Goal: Task Accomplishment & Management: Complete application form

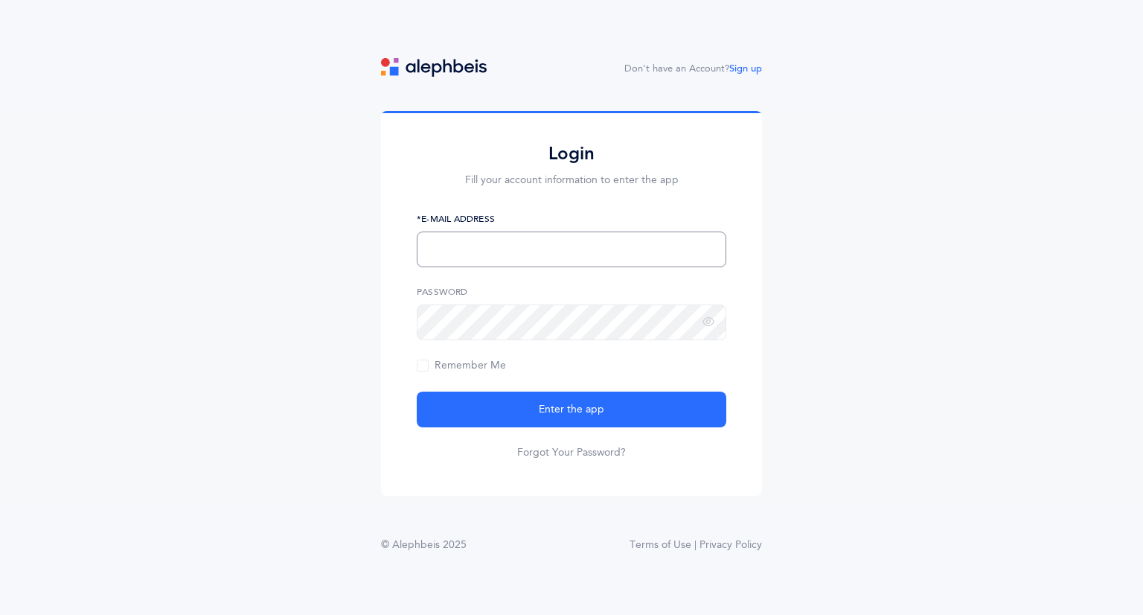
type input "[EMAIL_ADDRESS][DOMAIN_NAME]"
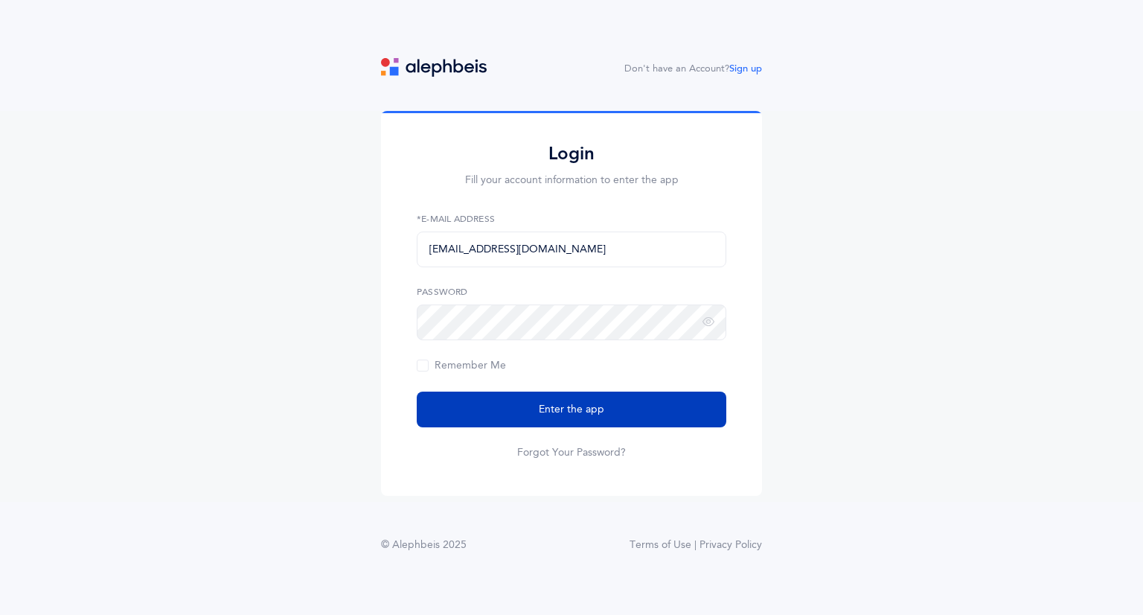
click at [559, 404] on span "Enter the app" at bounding box center [571, 410] width 65 height 16
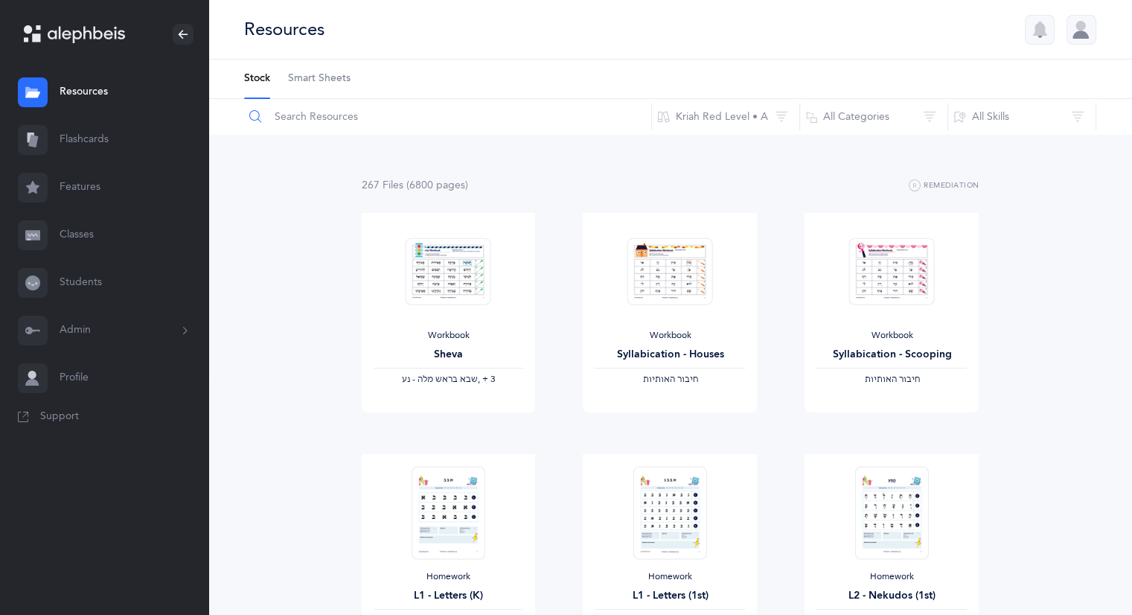
click at [339, 126] on input "text" at bounding box center [447, 117] width 408 height 36
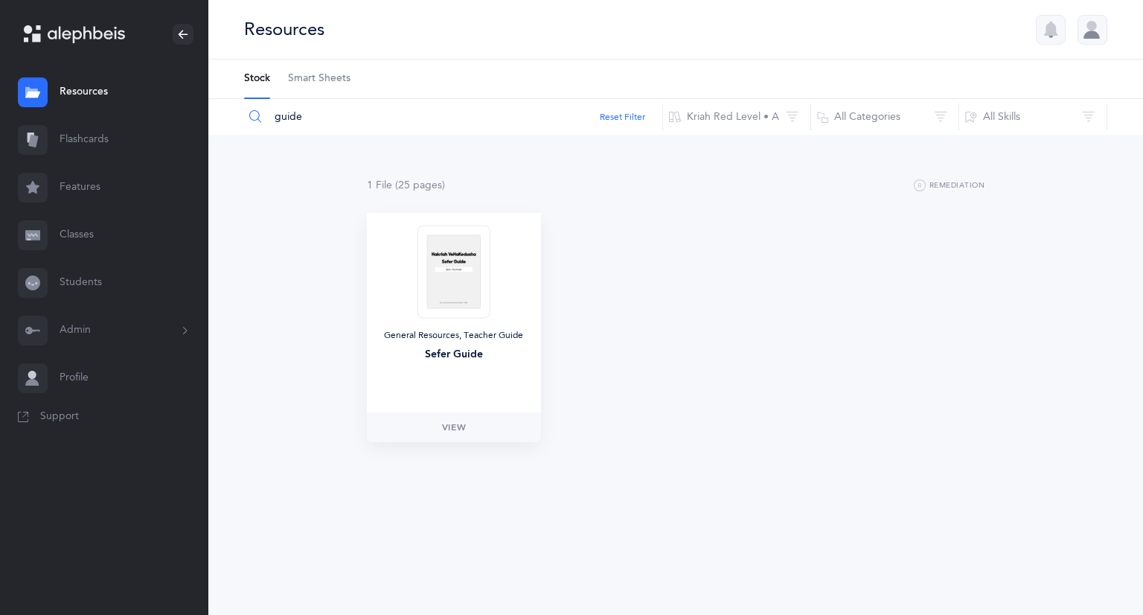
type input "guide"
click at [459, 268] on img at bounding box center [453, 271] width 73 height 93
click at [455, 428] on span "View" at bounding box center [454, 426] width 24 height 13
click at [772, 117] on button "Kriah Red Level • A" at bounding box center [736, 117] width 149 height 36
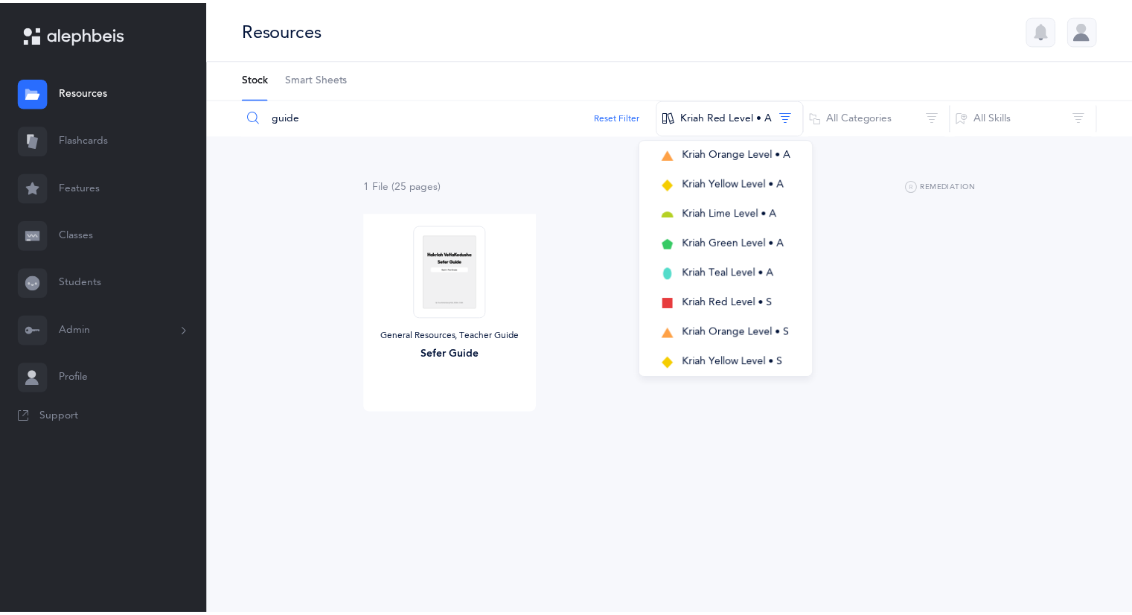
scroll to position [156, 0]
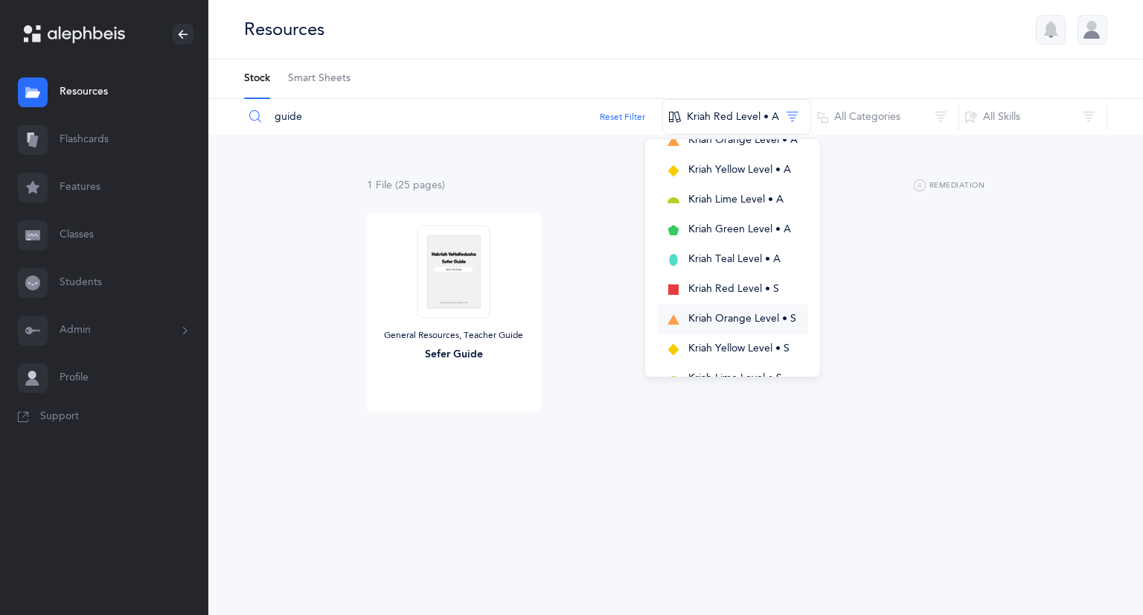
click at [762, 322] on span "Kriah Orange Level • S" at bounding box center [742, 318] width 108 height 12
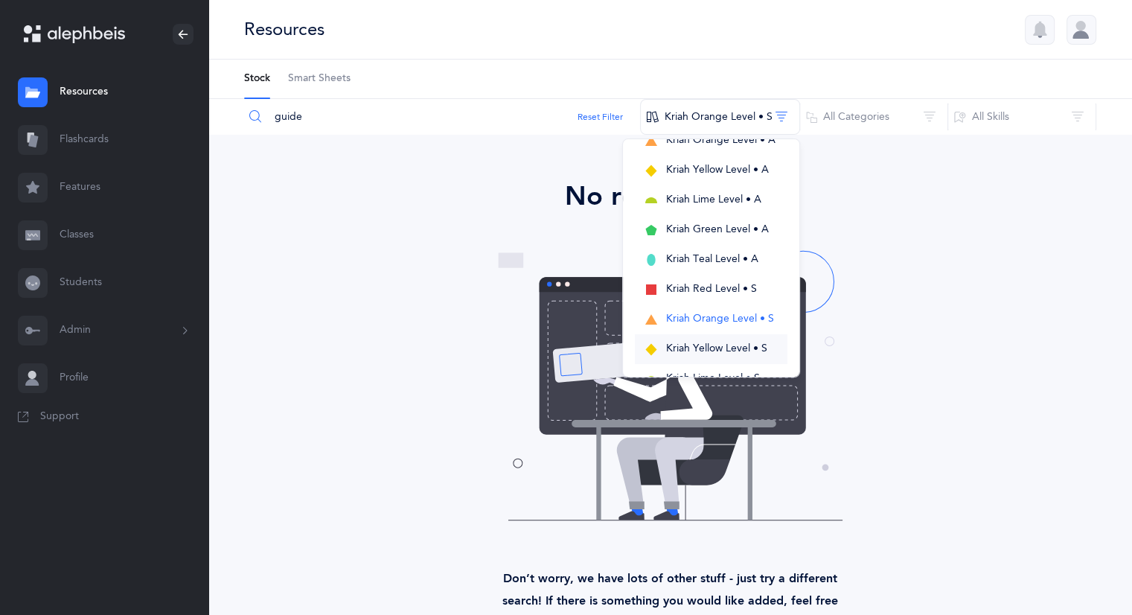
click at [737, 339] on button "Kriah Yellow Level • S" at bounding box center [711, 349] width 153 height 30
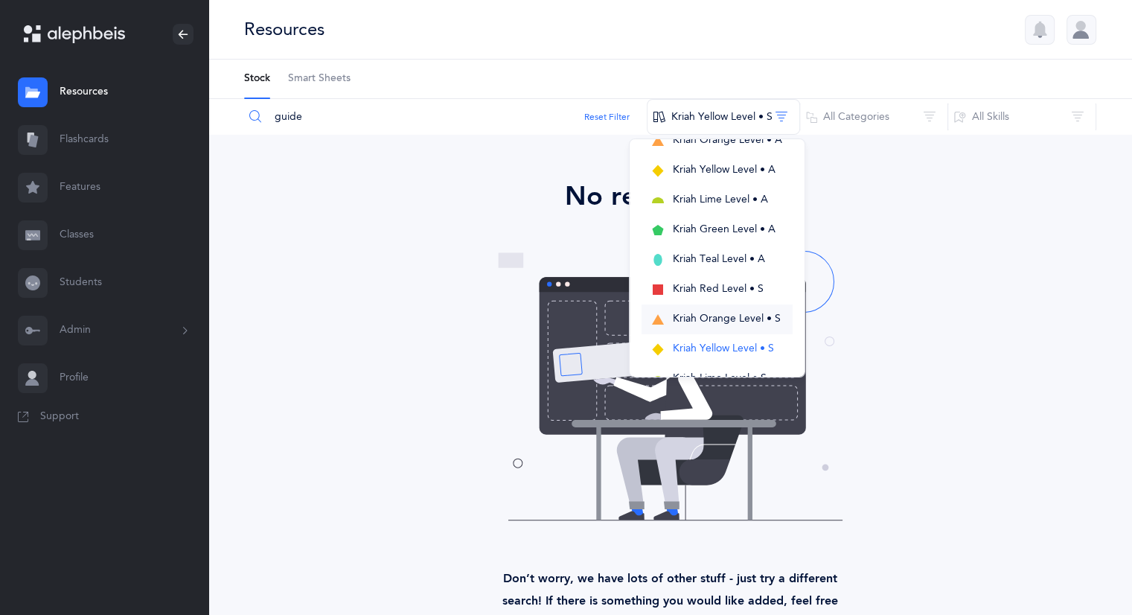
click at [738, 312] on span "Kriah Orange Level • S" at bounding box center [727, 318] width 108 height 12
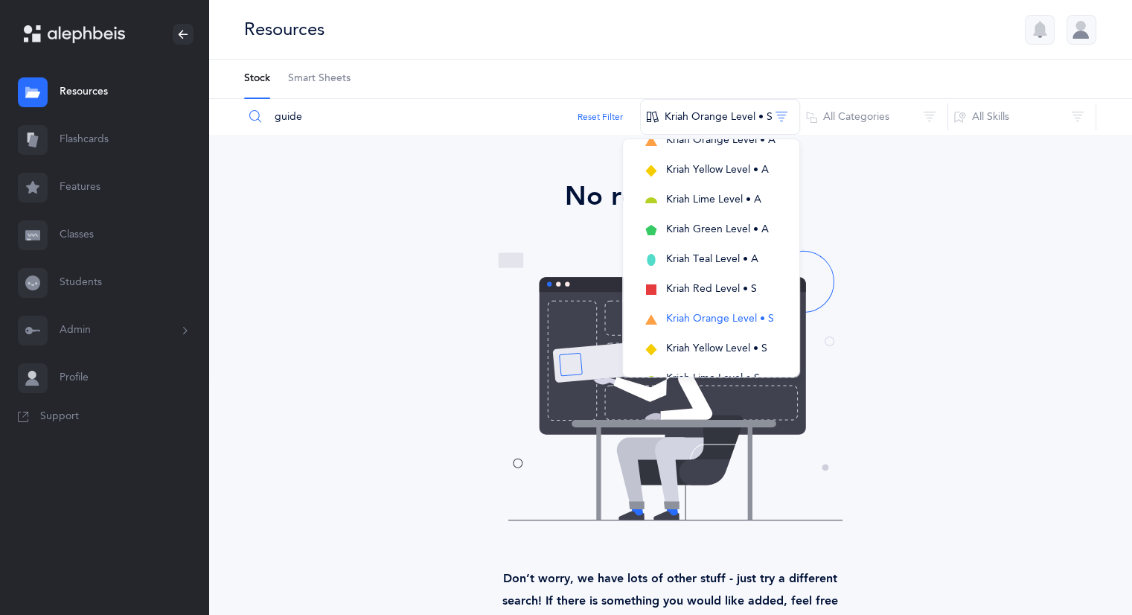
click at [899, 240] on div "No results found Don’t worry, we have lots of other stuff - just try a differen…" at bounding box center [670, 405] width 840 height 458
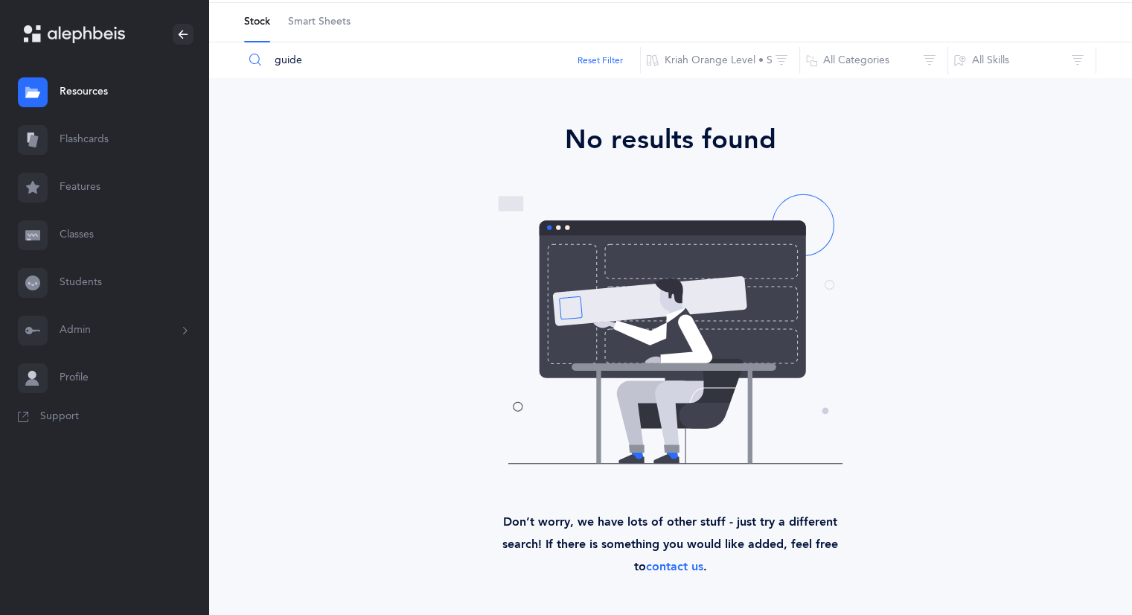
scroll to position [0, 0]
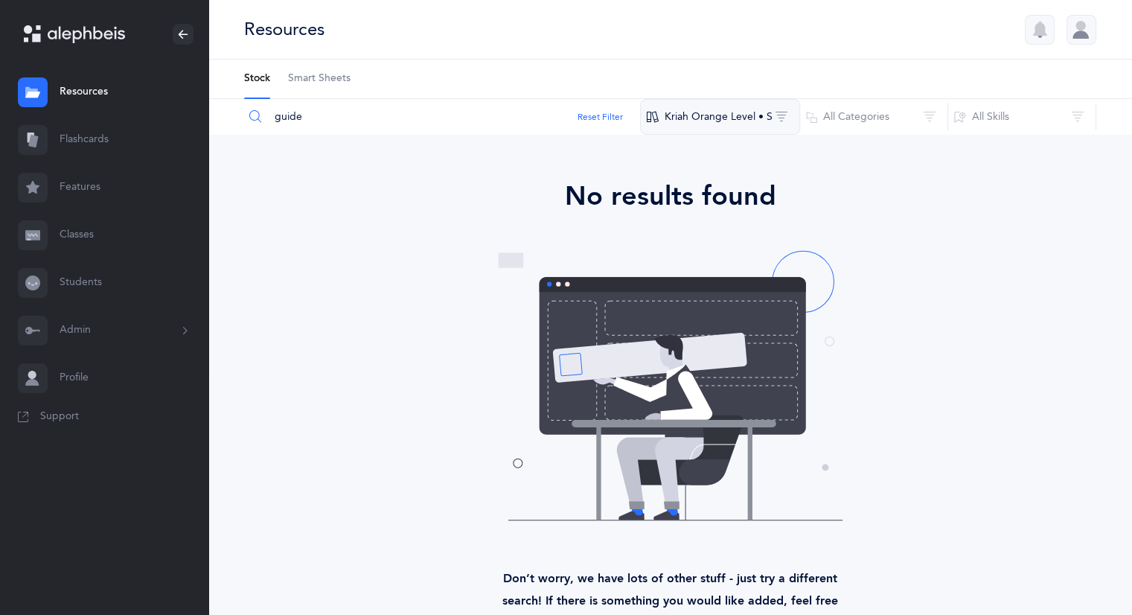
click at [754, 108] on button "Kriah Orange Level • S" at bounding box center [720, 117] width 160 height 36
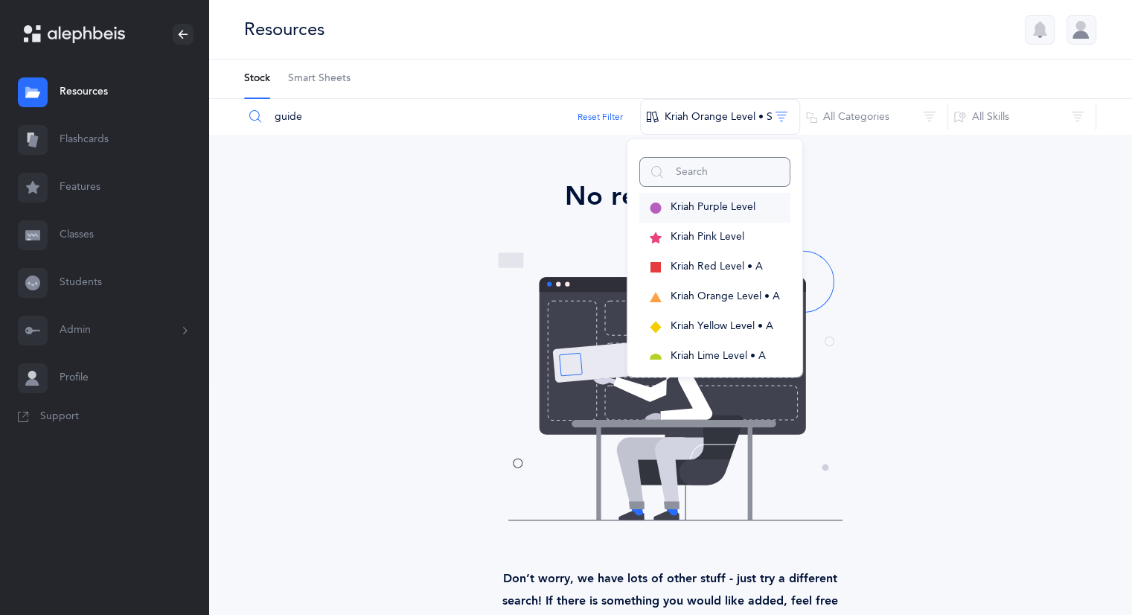
scroll to position [423, 0]
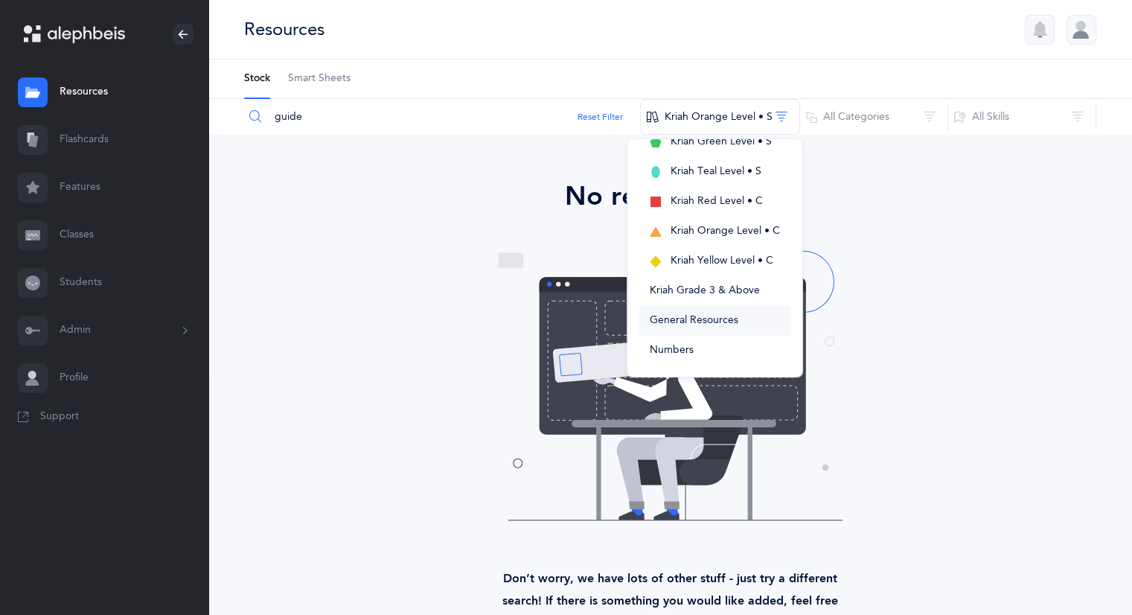
click at [696, 317] on span "General Resources" at bounding box center [694, 320] width 89 height 12
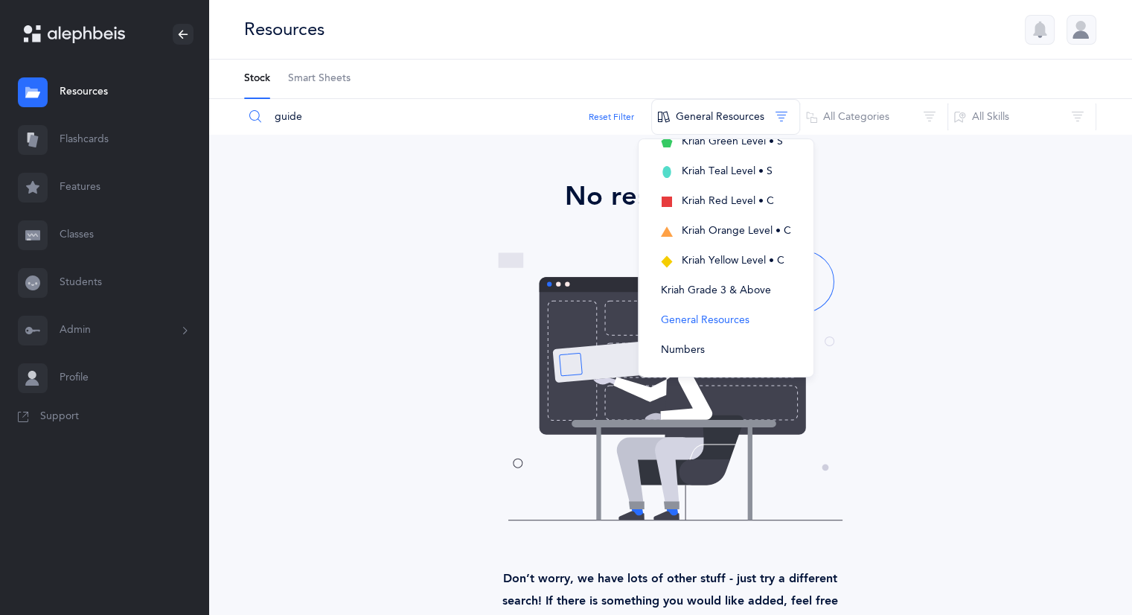
click at [985, 257] on div "No results found Don’t worry, we have lots of other stuff - just try a differen…" at bounding box center [670, 405] width 840 height 458
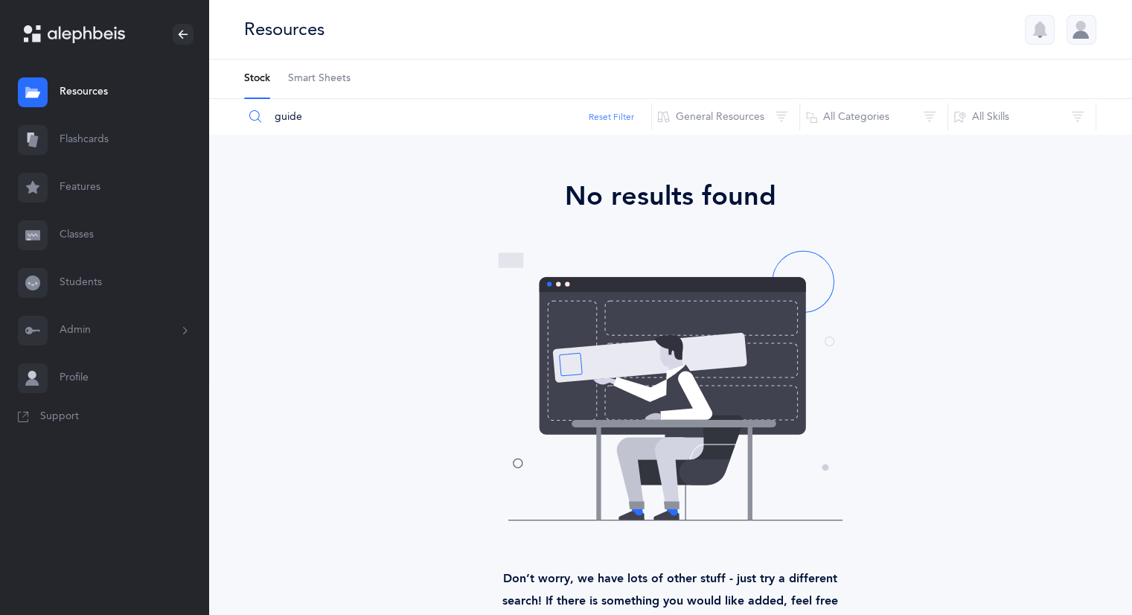
click at [618, 120] on button "Reset Filter" at bounding box center [611, 116] width 45 height 13
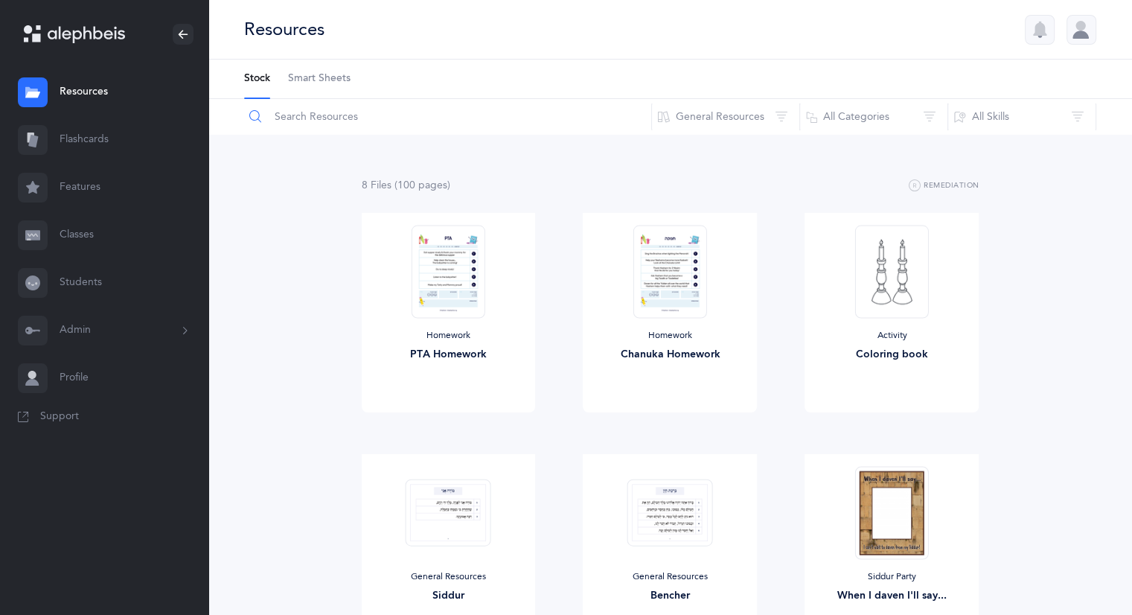
click at [527, 124] on input "text" at bounding box center [447, 117] width 408 height 36
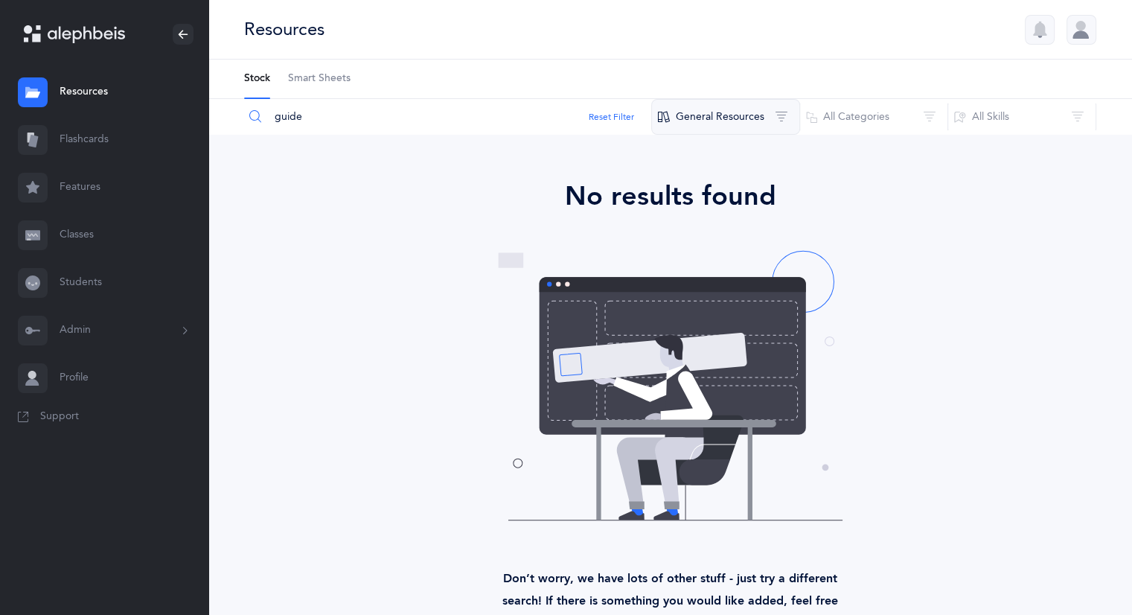
type input "guide"
click at [741, 117] on button "General Resources" at bounding box center [725, 117] width 149 height 36
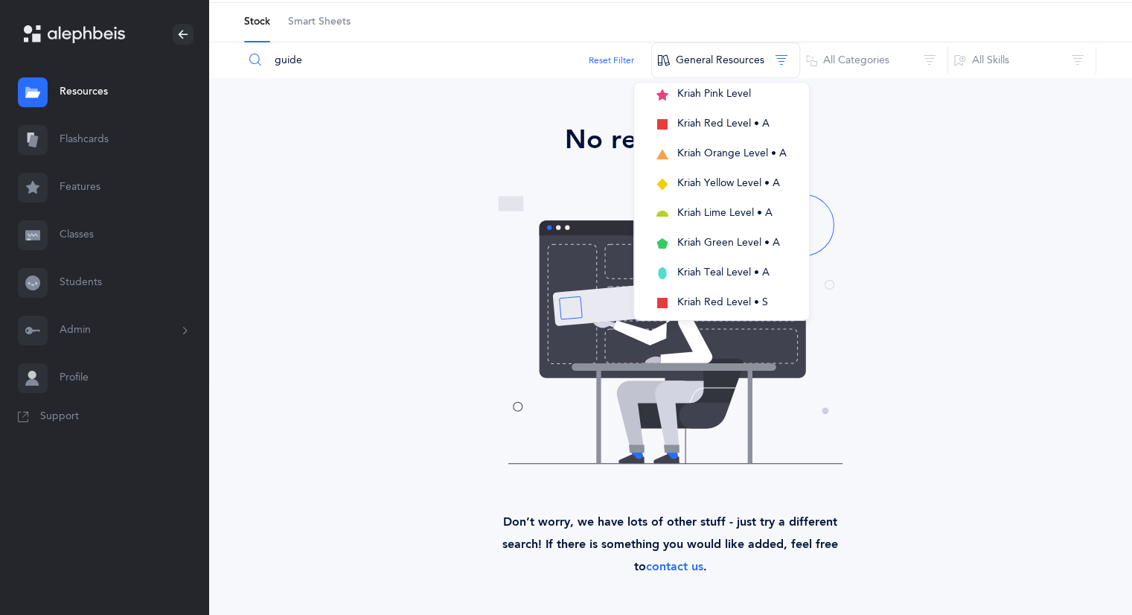
scroll to position [0, 0]
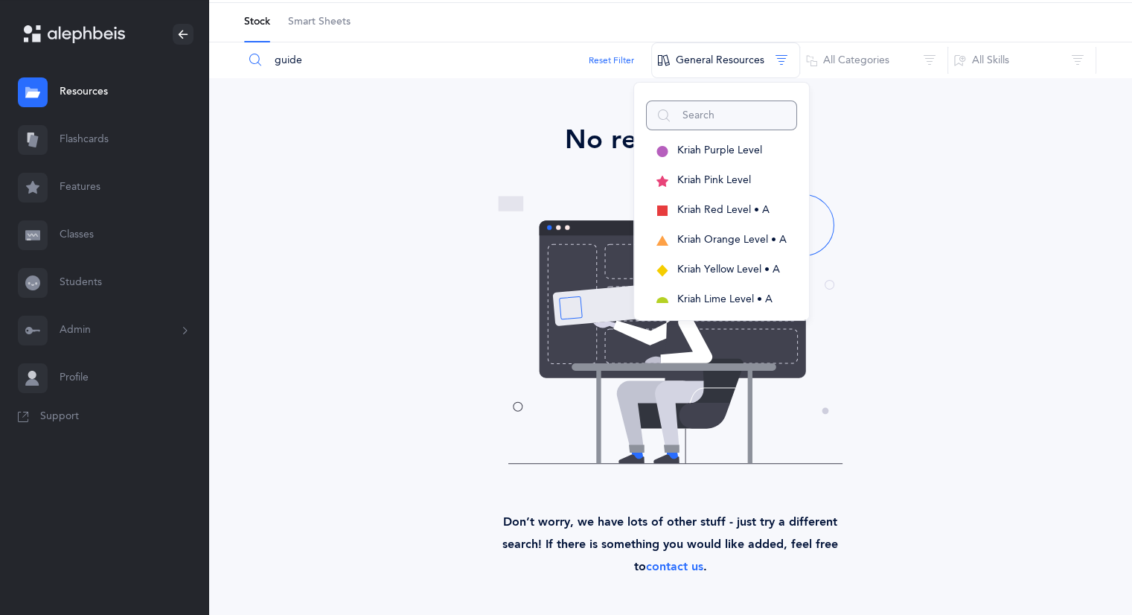
click at [712, 112] on input "text" at bounding box center [721, 115] width 151 height 30
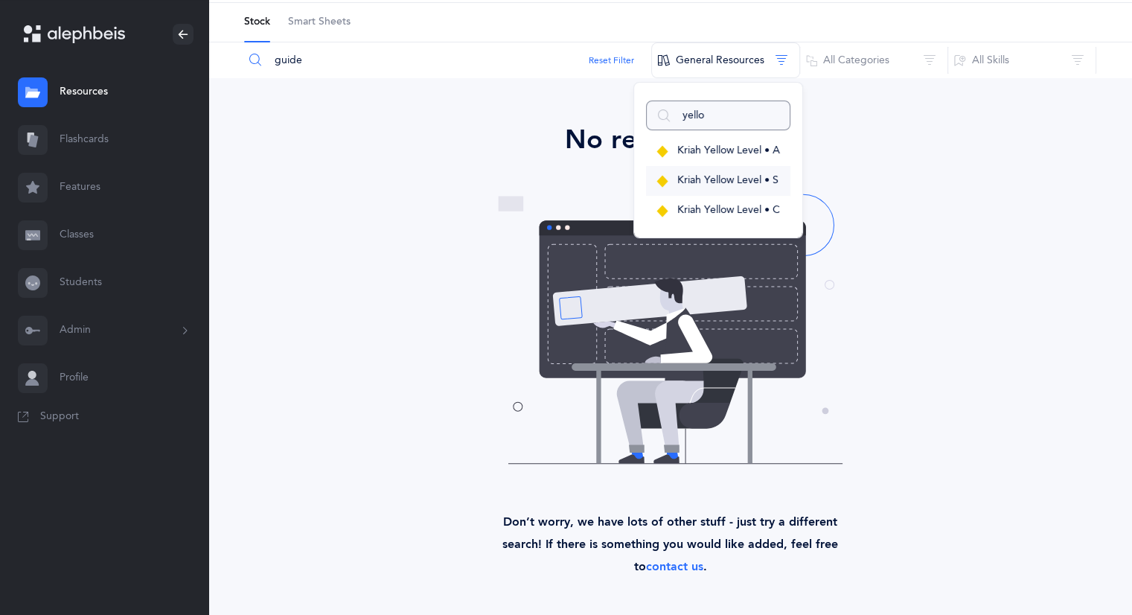
type input "yello"
click at [720, 180] on span "Kriah Yellow Level • S" at bounding box center [727, 180] width 101 height 12
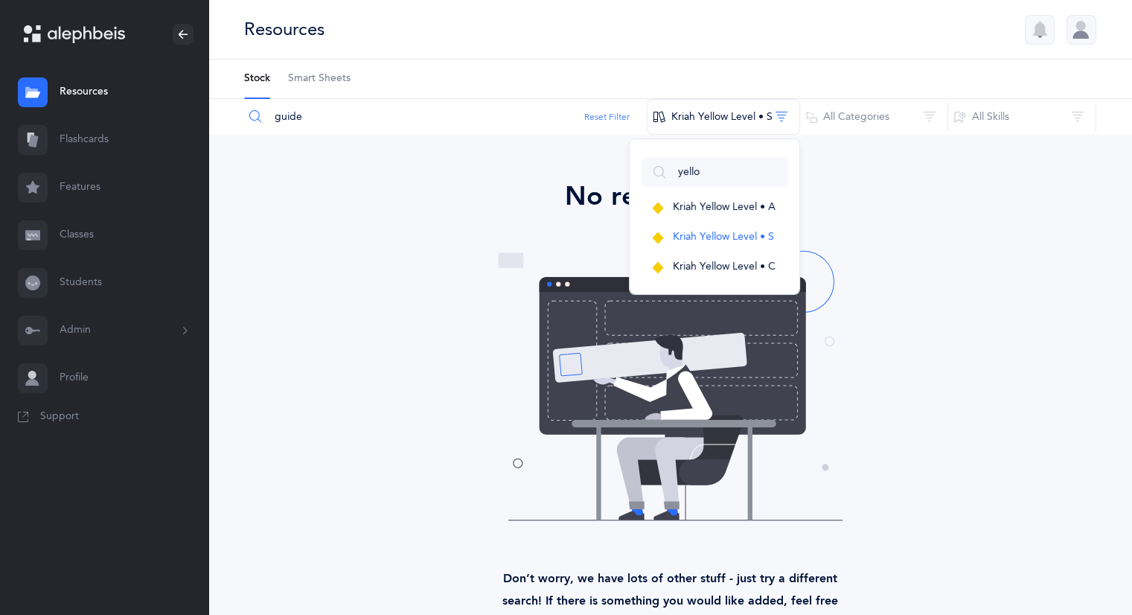
click at [606, 118] on button "Reset Filter" at bounding box center [606, 116] width 45 height 13
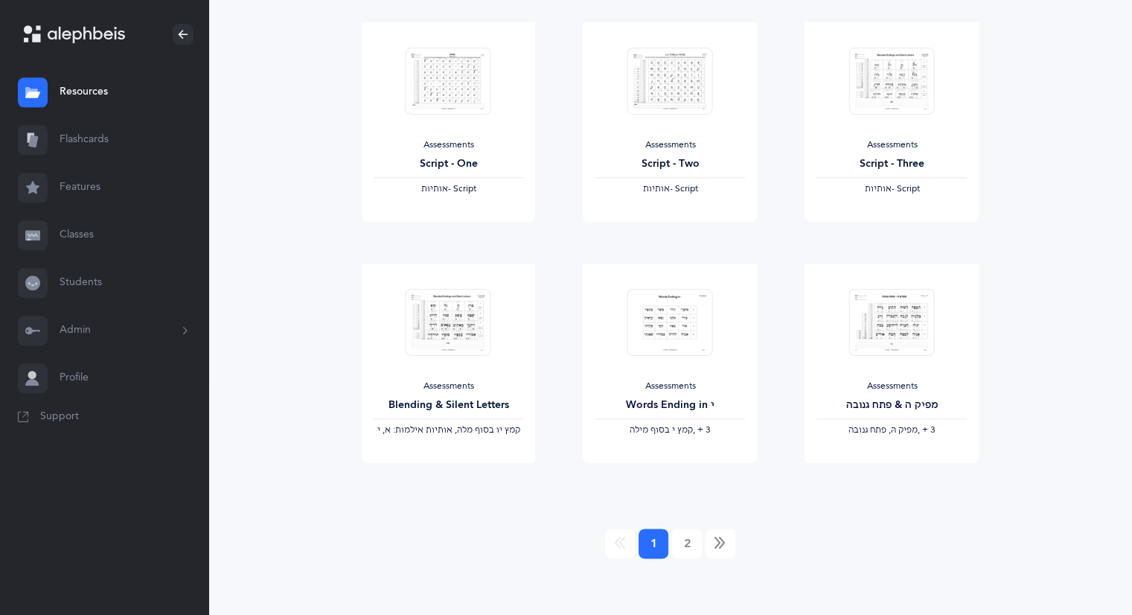
scroll to position [1640, 0]
click at [693, 542] on link "2" at bounding box center [687, 540] width 30 height 30
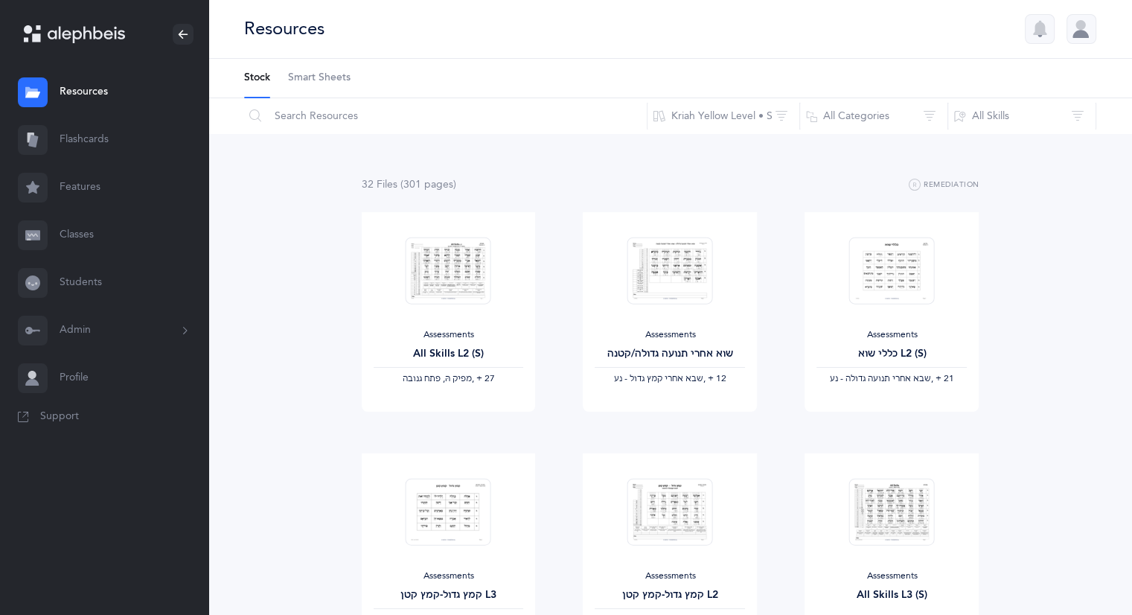
scroll to position [0, 0]
click at [307, 77] on span "Smart Sheets" at bounding box center [319, 78] width 62 height 15
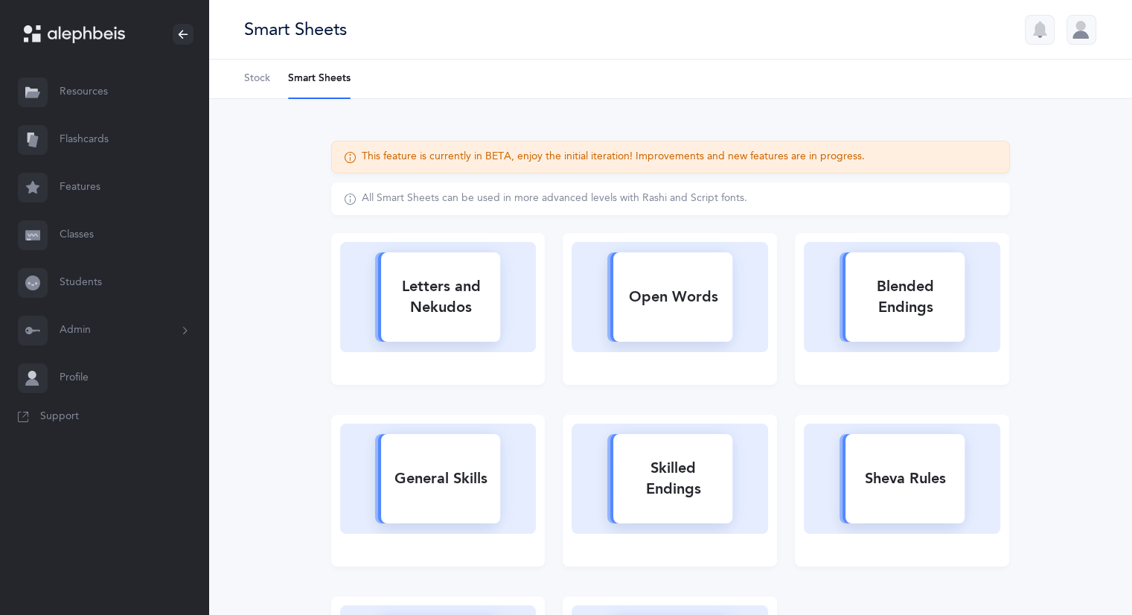
click at [72, 237] on link "Classes" at bounding box center [104, 235] width 208 height 48
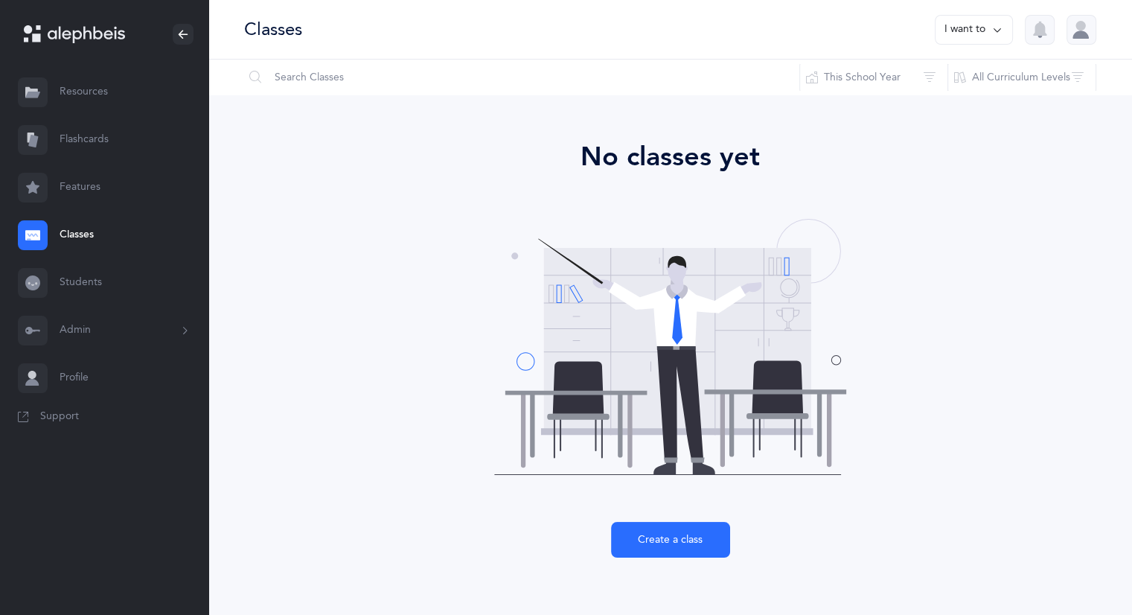
click at [80, 329] on button "Admin" at bounding box center [104, 331] width 208 height 48
click at [103, 374] on link "Staff" at bounding box center [134, 370] width 149 height 33
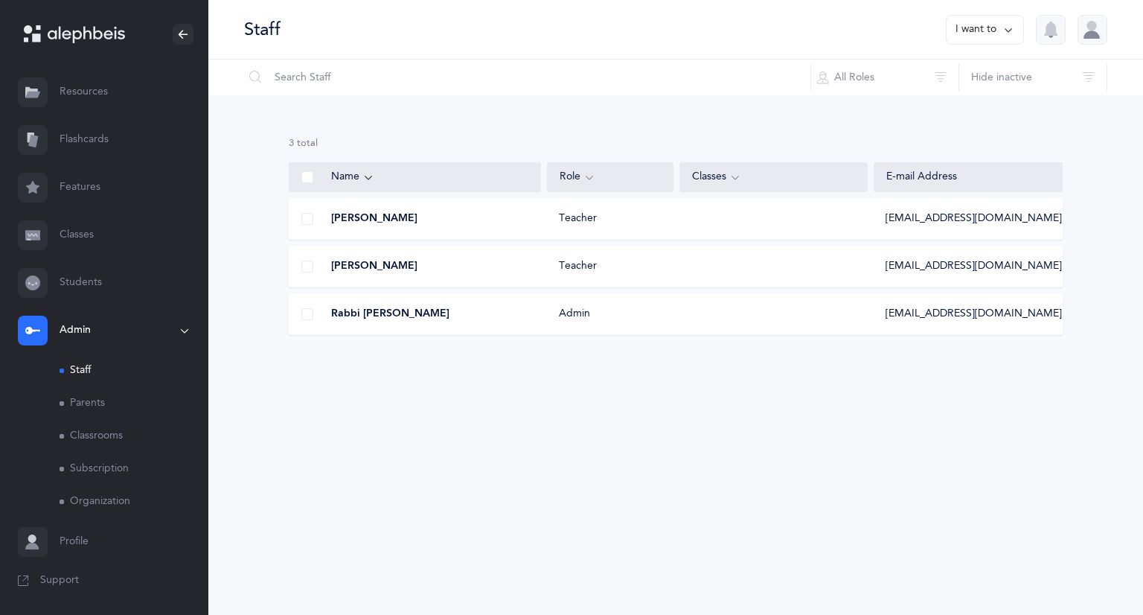
click at [615, 271] on div "Teacher" at bounding box center [610, 266] width 126 height 15
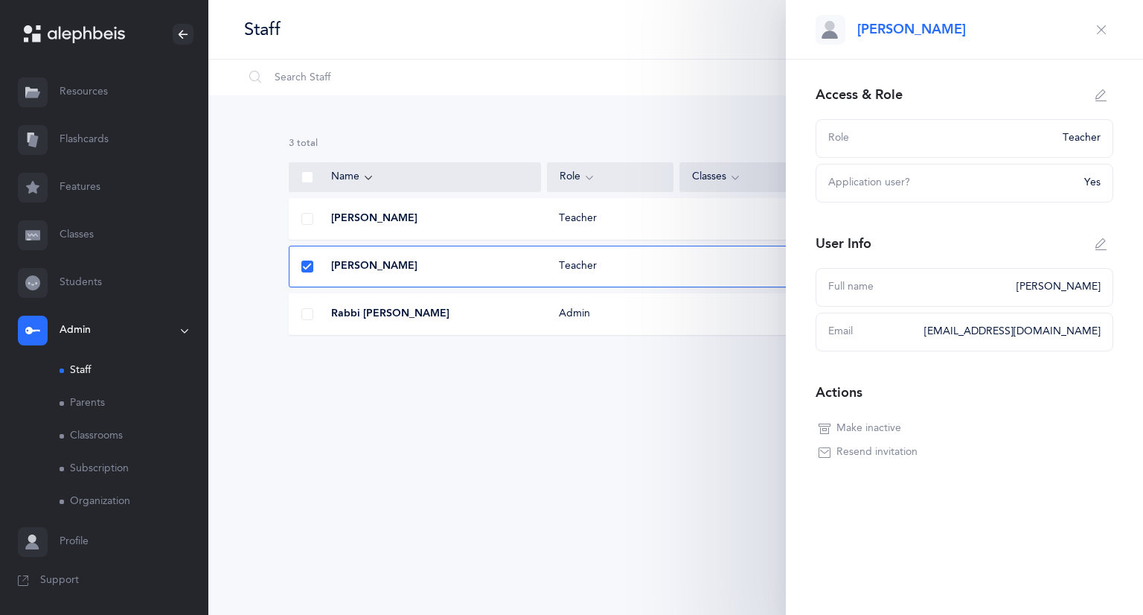
click at [1101, 25] on icon "button" at bounding box center [1101, 30] width 12 height 12
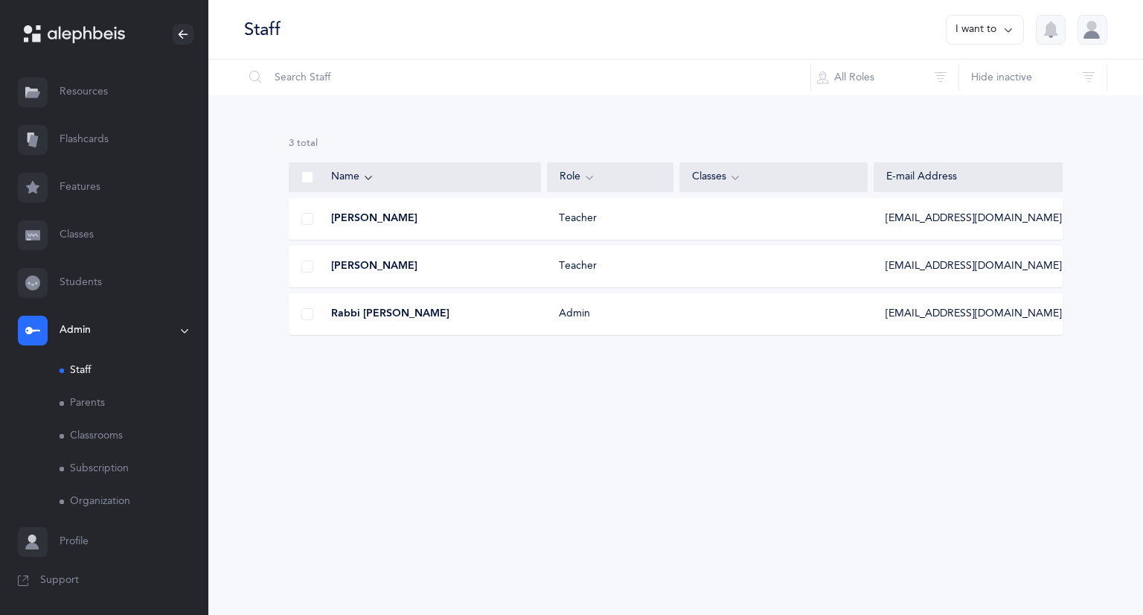
click at [1101, 28] on div at bounding box center [1092, 30] width 30 height 30
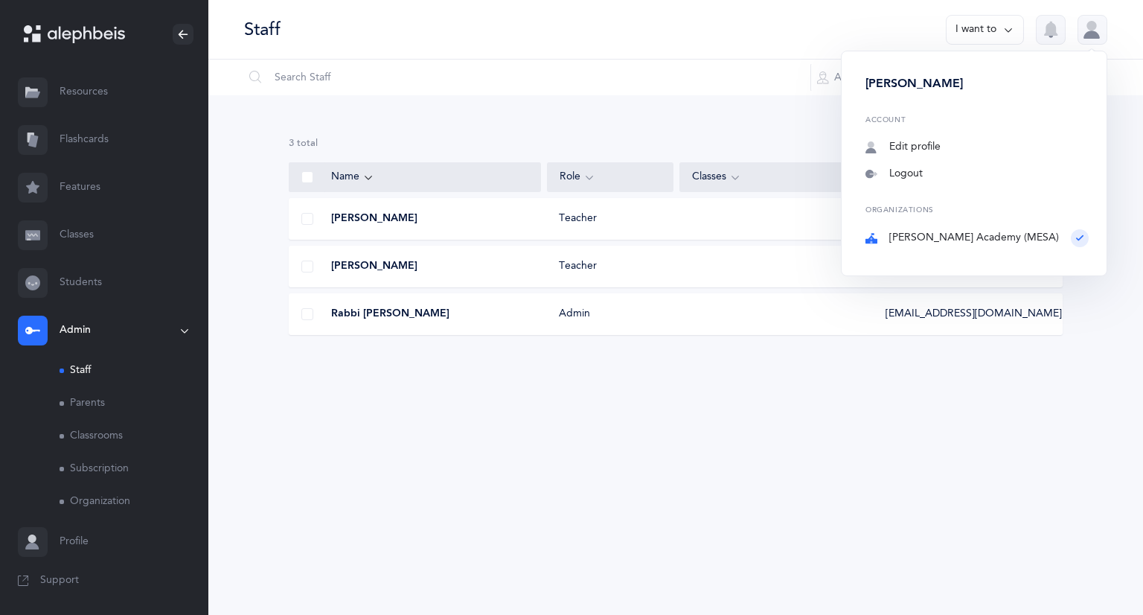
click at [929, 527] on div "Staff I want to Adam Sabzevari Account Edit profile Notifications Logout Organi…" at bounding box center [675, 307] width 934 height 615
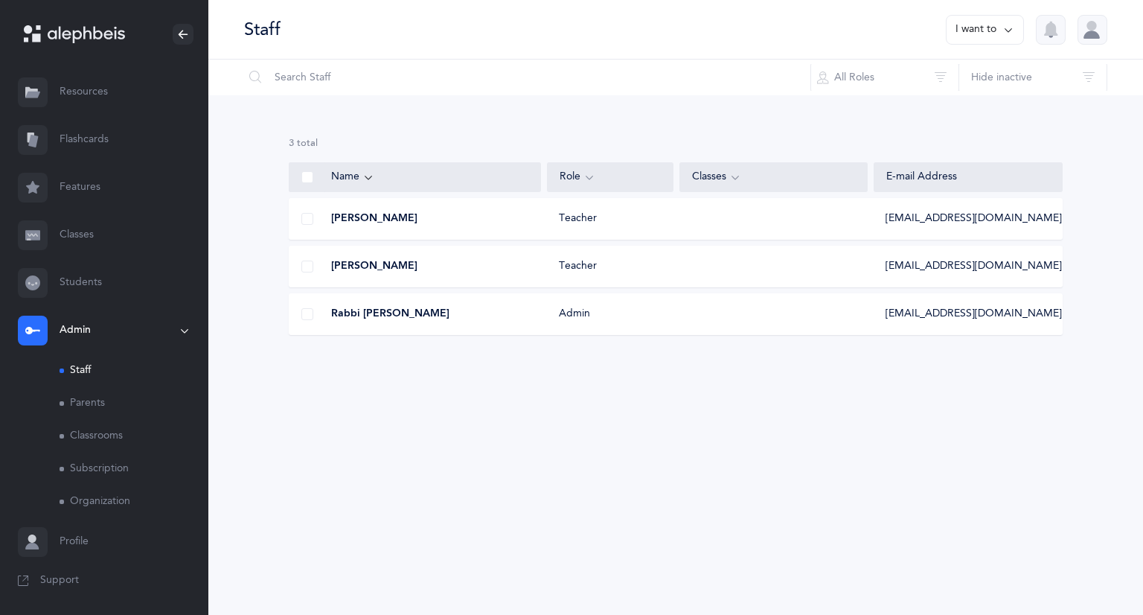
click at [1012, 19] on button "I want to" at bounding box center [985, 30] width 78 height 30
click at [966, 77] on button "Add staff member" at bounding box center [956, 76] width 110 height 27
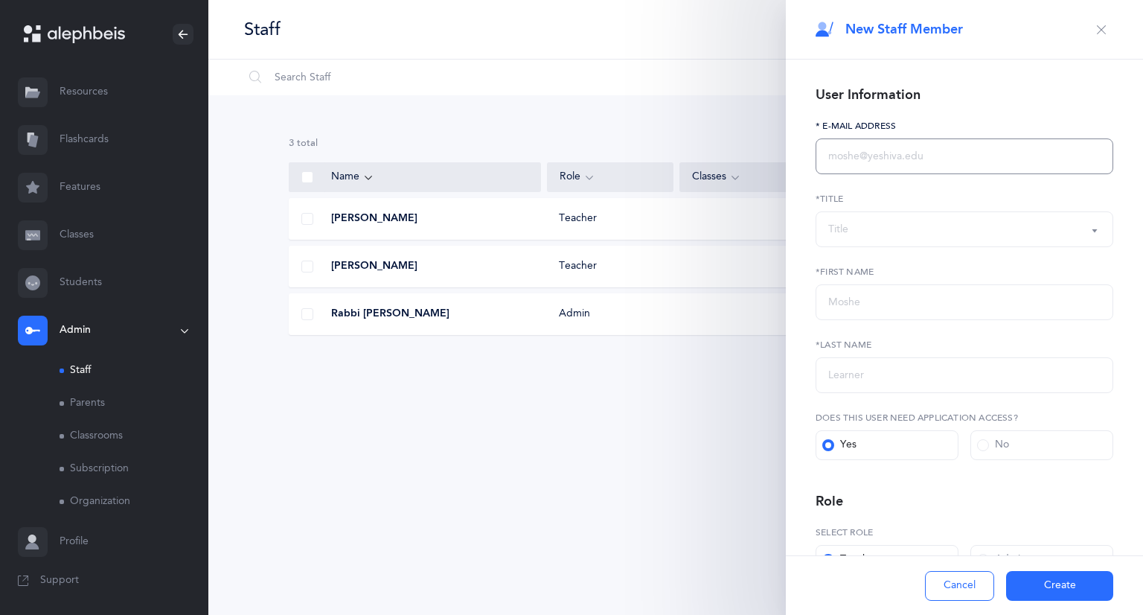
click at [882, 150] on input "text" at bounding box center [964, 156] width 298 height 36
paste input "jsassoon@magenephraim.com"
type input "jsassoon@magenephraim.com"
click at [1012, 226] on div "Title" at bounding box center [964, 229] width 272 height 25
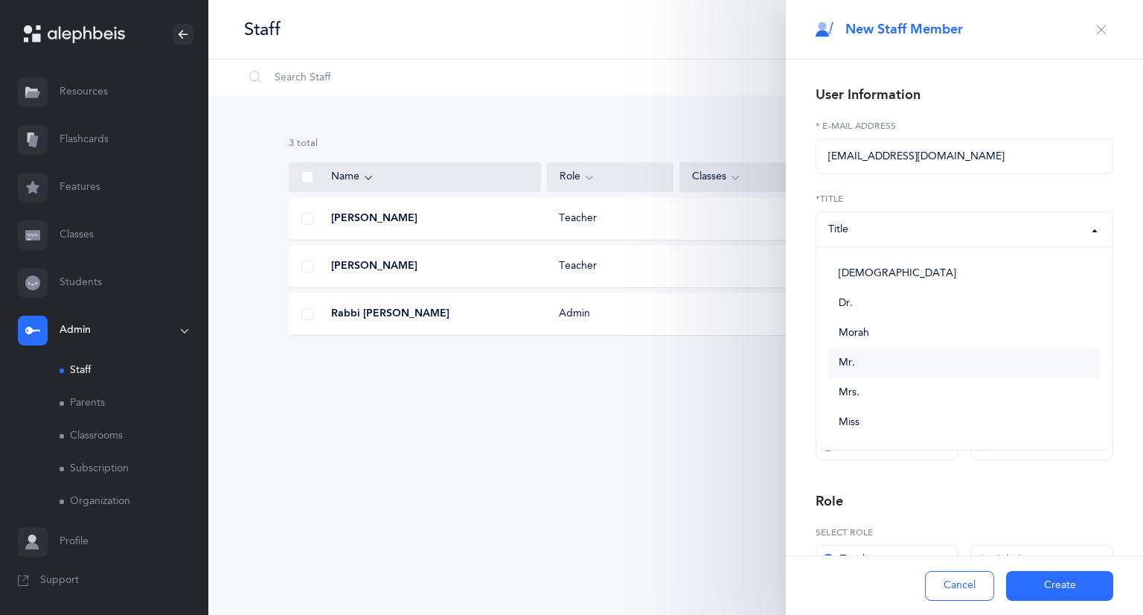
click at [882, 363] on link "Mr." at bounding box center [964, 363] width 272 height 30
select select "3"
click at [885, 304] on input "text" at bounding box center [964, 302] width 298 height 36
type input "Yosef"
type input "Sassoon"
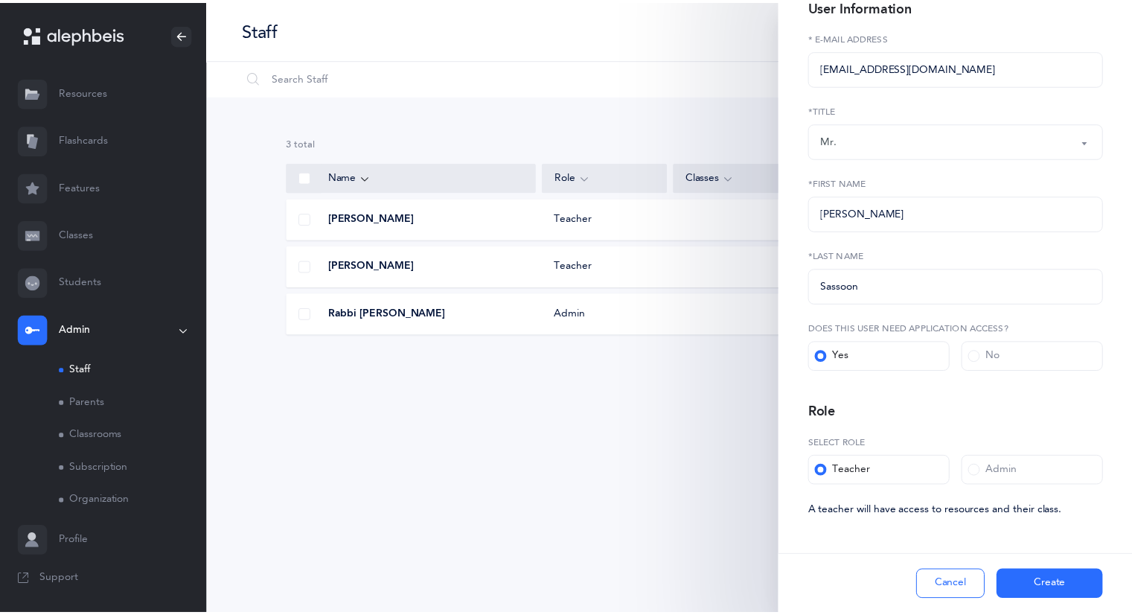
scroll to position [88, 0]
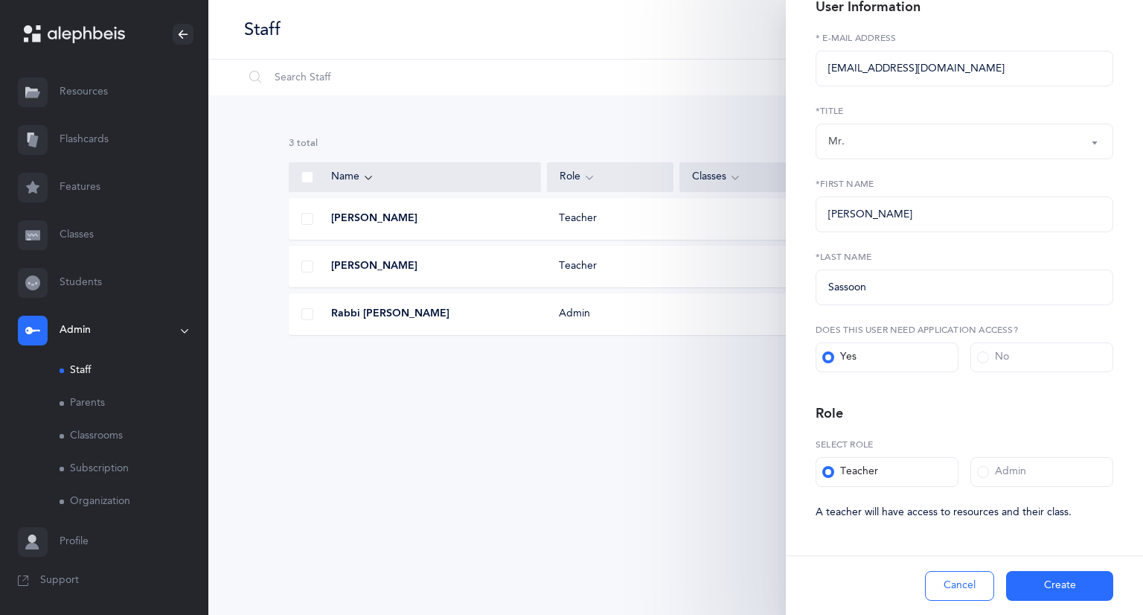
click at [1039, 578] on button "Create" at bounding box center [1059, 586] width 107 height 30
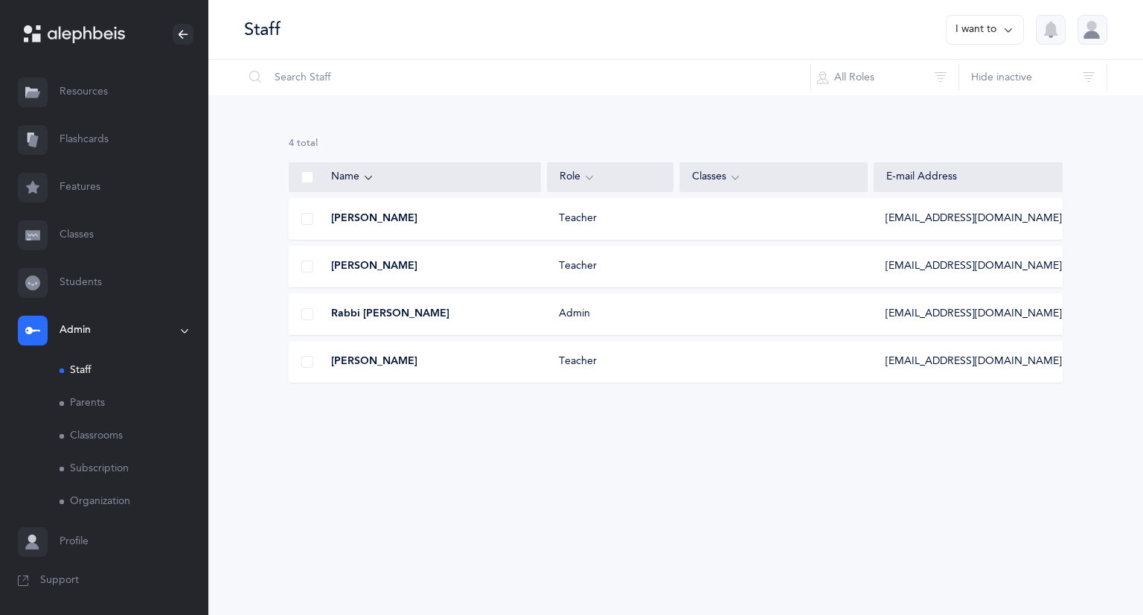
click at [107, 440] on link "Classrooms" at bounding box center [134, 436] width 149 height 33
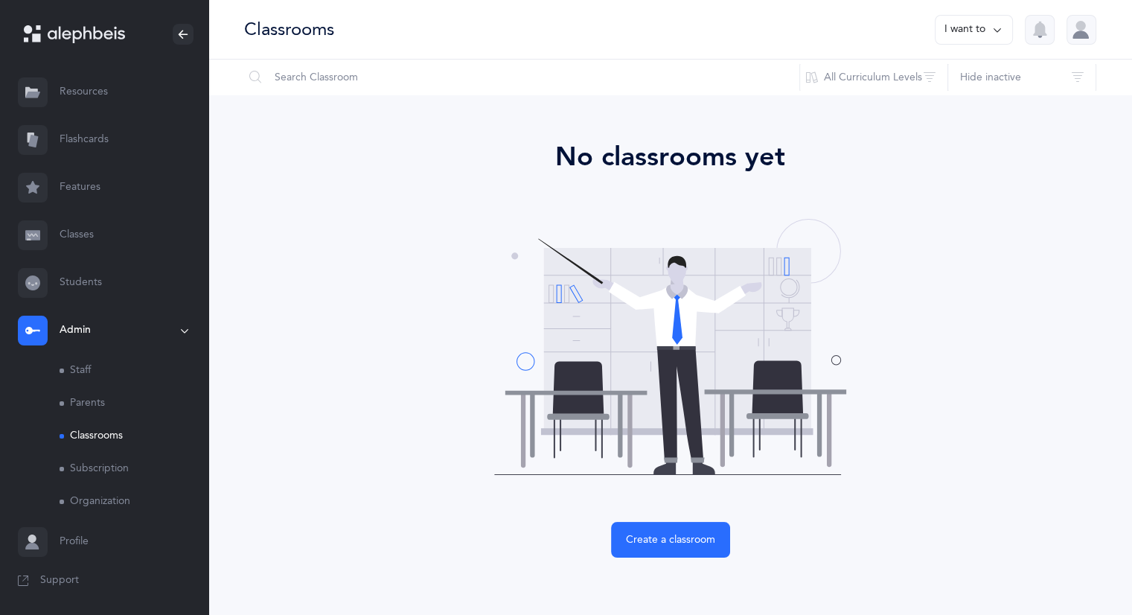
click at [107, 405] on link "Parents" at bounding box center [134, 403] width 149 height 33
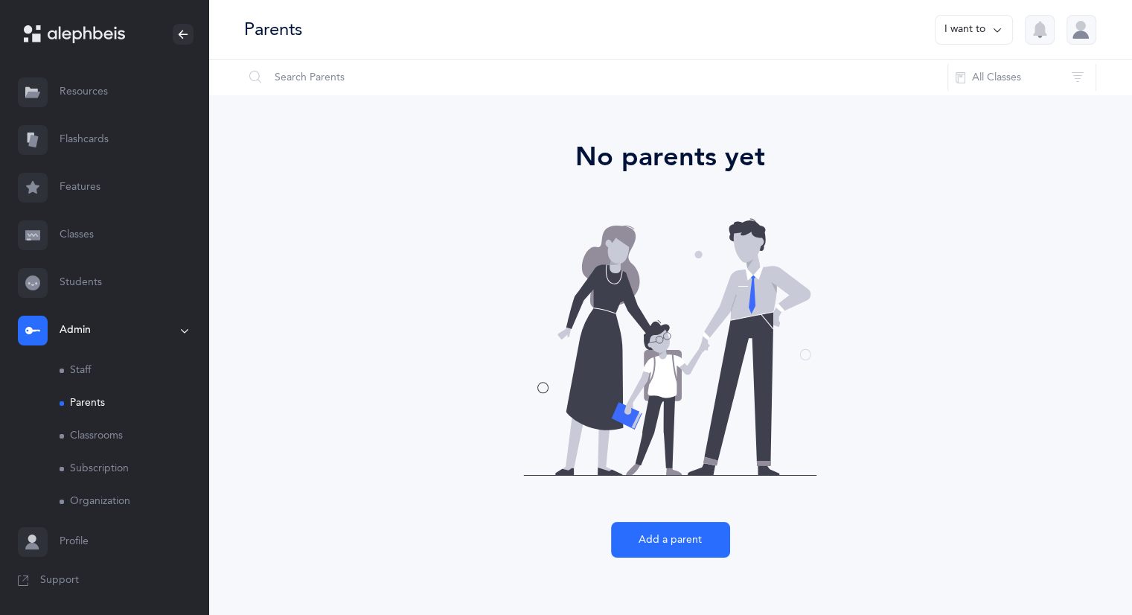
click at [115, 466] on link "Subscription" at bounding box center [134, 468] width 149 height 33
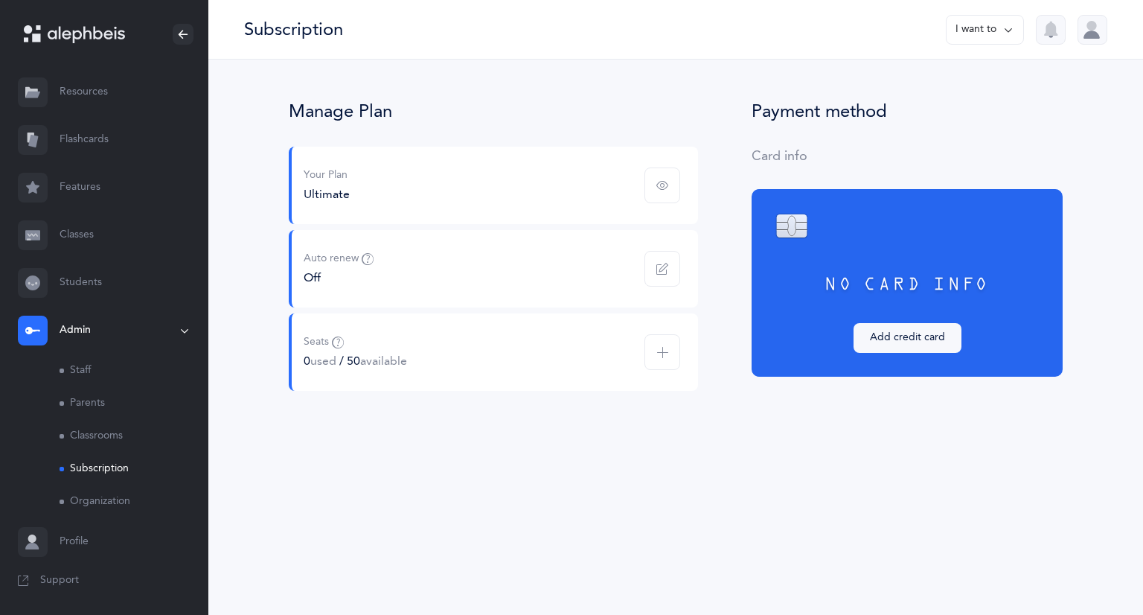
click at [673, 358] on span "button" at bounding box center [662, 352] width 36 height 36
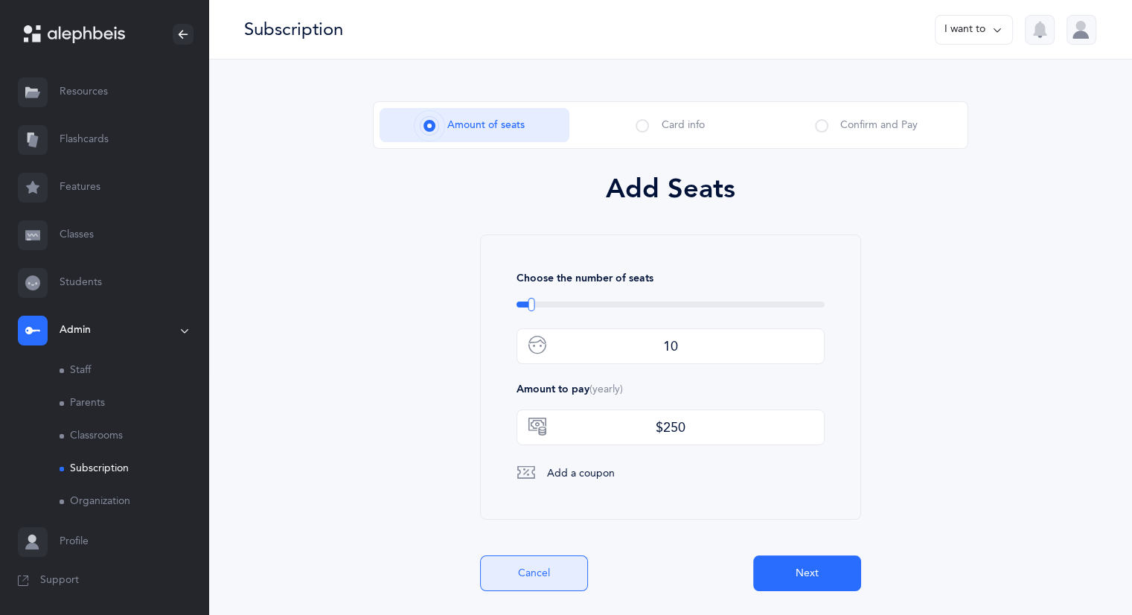
click at [517, 563] on button "Cancel" at bounding box center [534, 573] width 108 height 36
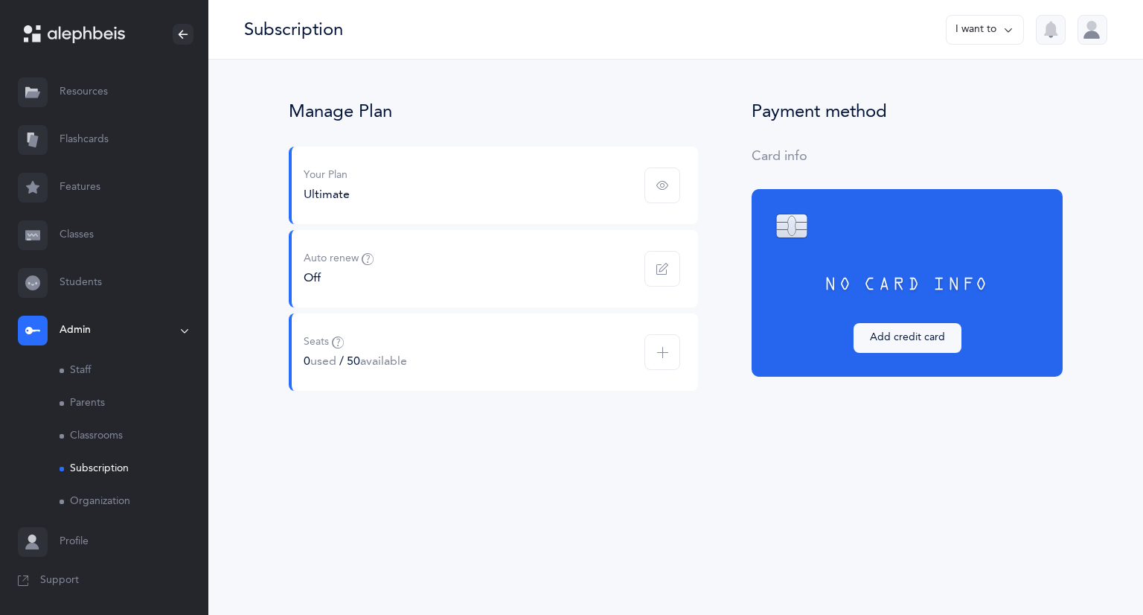
click at [113, 510] on link "Organization" at bounding box center [134, 501] width 149 height 33
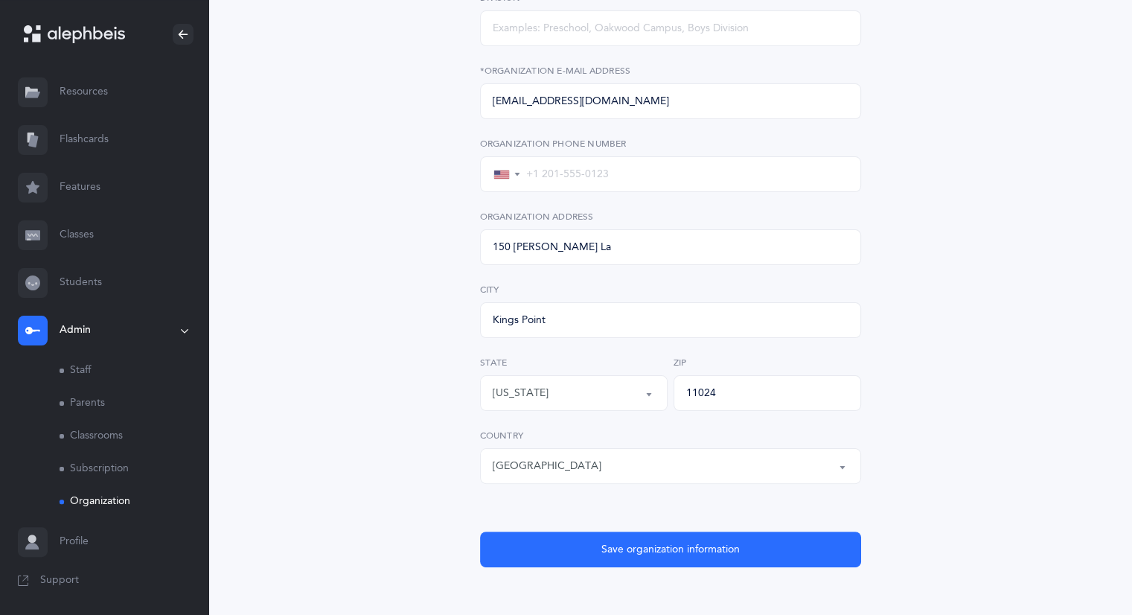
scroll to position [240, 0]
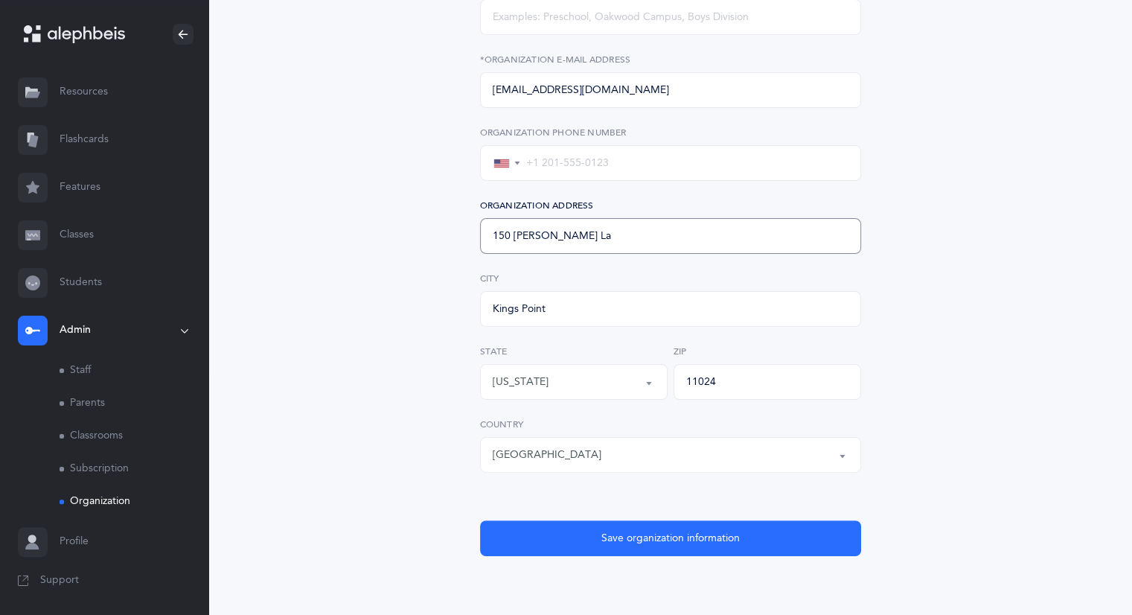
click at [597, 243] on input "150 Hicks La" at bounding box center [670, 236] width 381 height 36
type input "150 Hicks Lane"
click at [381, 355] on div "Magen Ephraim Sephardic Academy (MESA) *Organization Name Division rabbisabzeva…" at bounding box center [669, 237] width 923 height 756
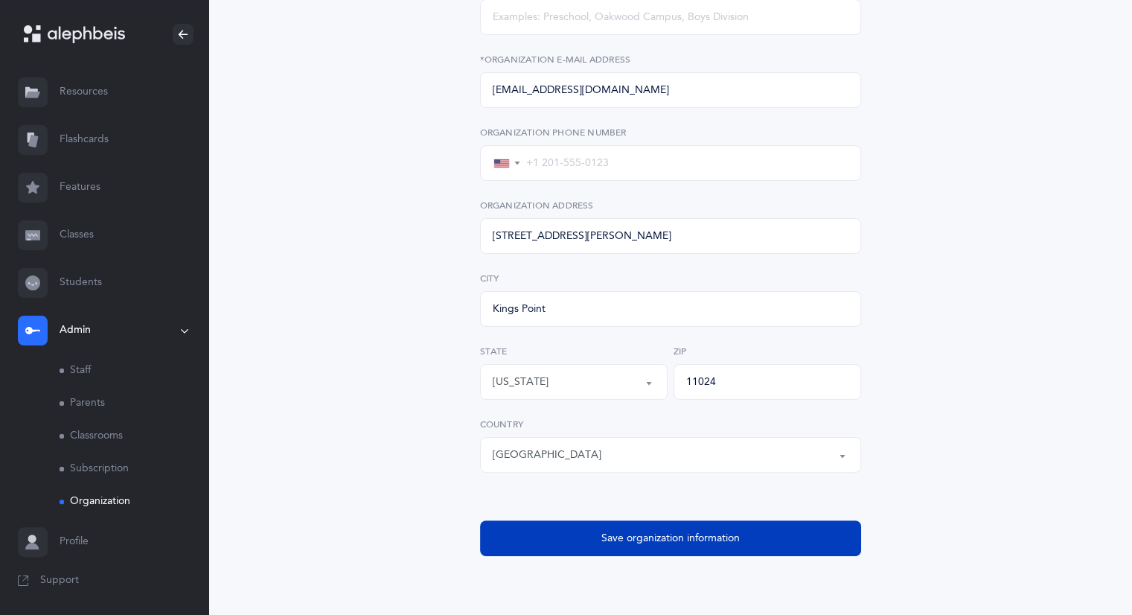
click at [713, 525] on button "Save organization information" at bounding box center [670, 538] width 381 height 36
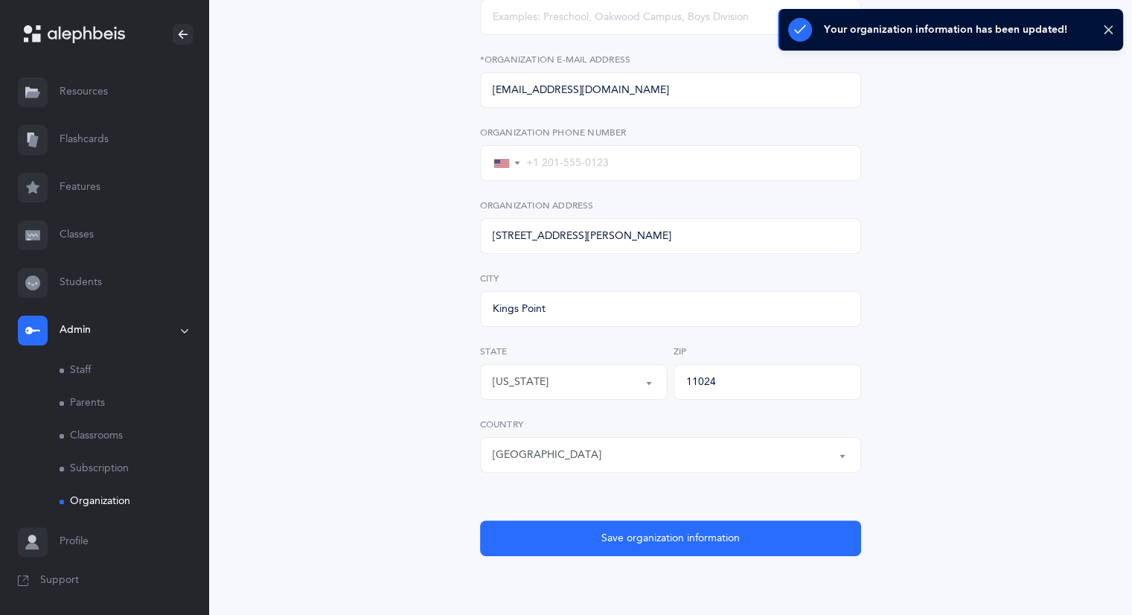
scroll to position [240, 0]
click at [87, 545] on link "Profile" at bounding box center [104, 542] width 208 height 48
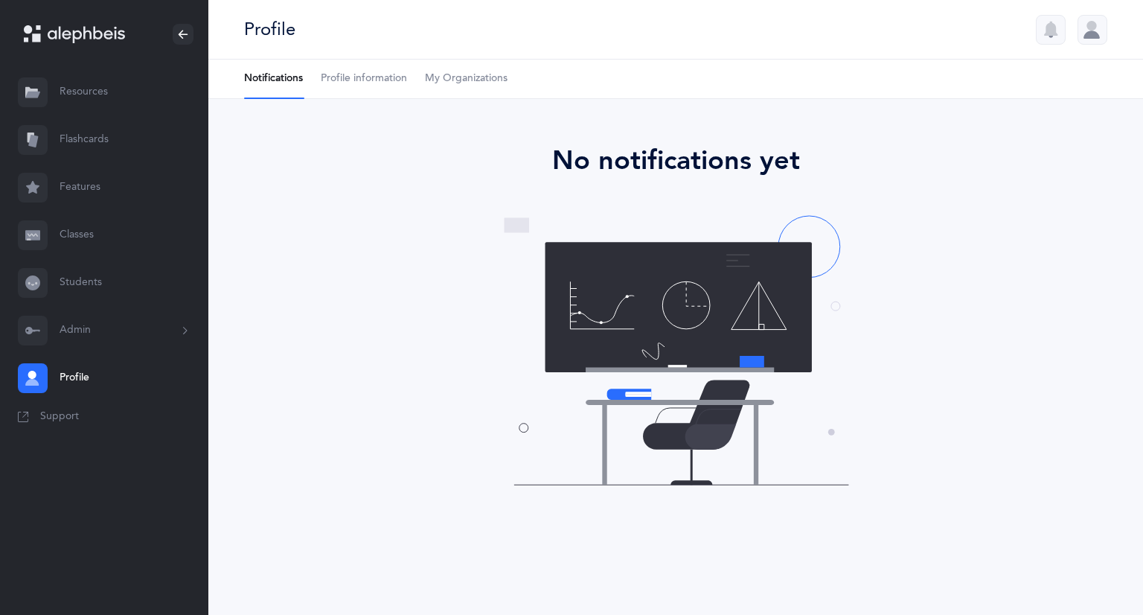
click at [386, 78] on span "Profile information" at bounding box center [364, 78] width 86 height 15
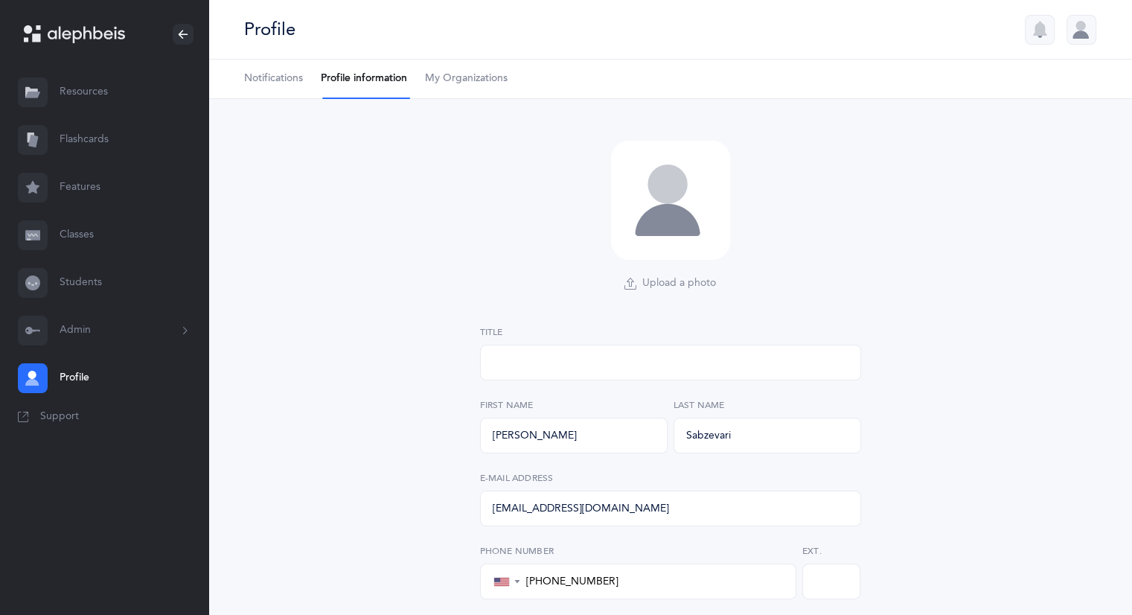
select select "1"
click at [89, 147] on link "Flashcards" at bounding box center [104, 140] width 208 height 48
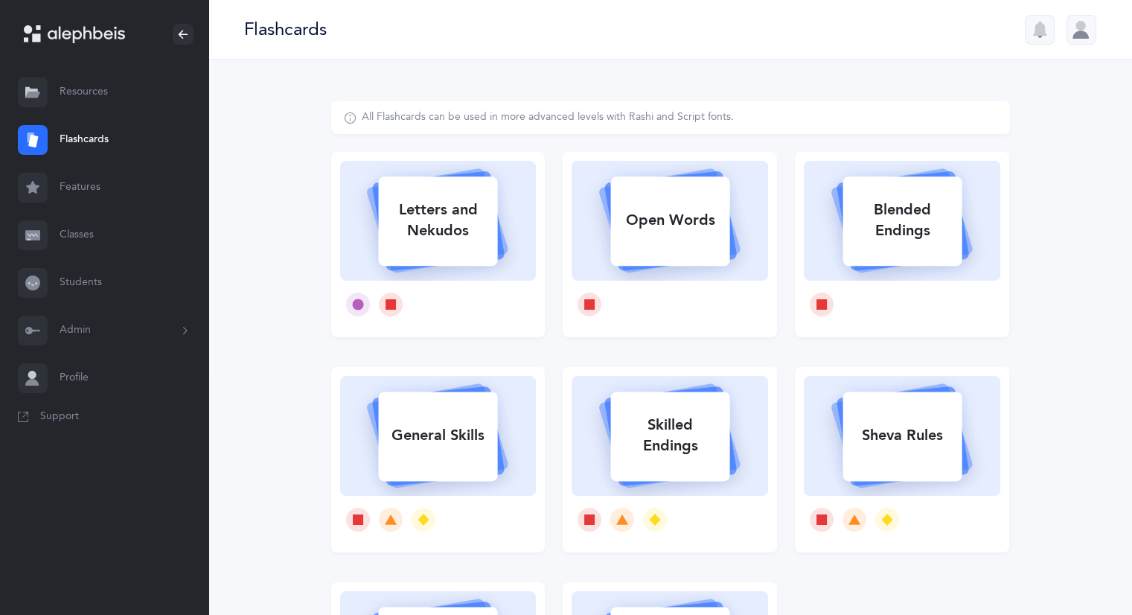
scroll to position [134, 0]
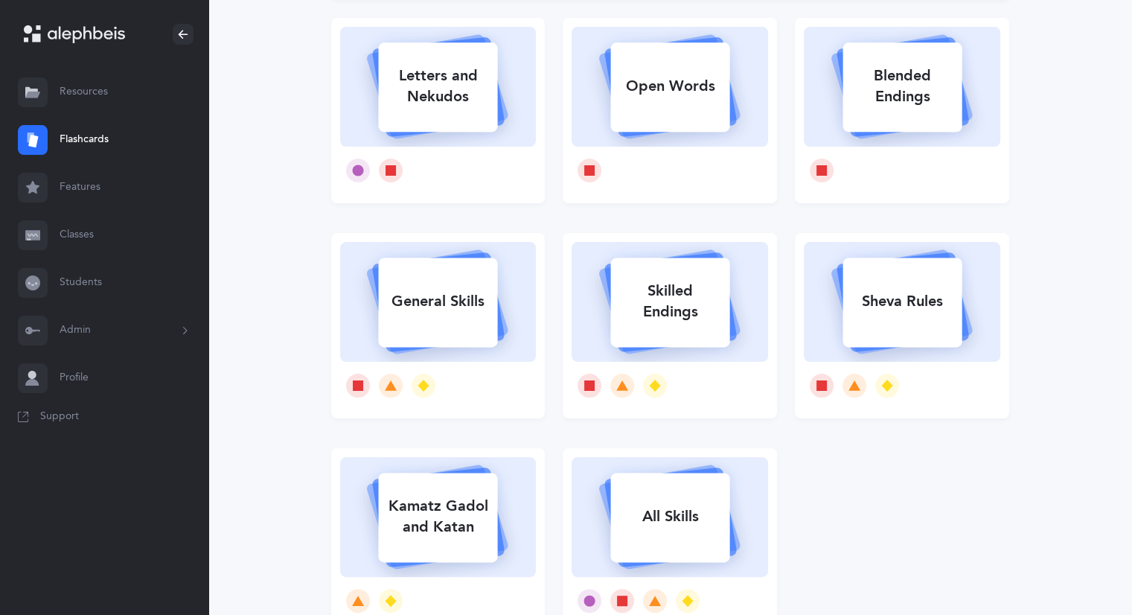
click at [934, 286] on div "Sheva Rules" at bounding box center [901, 301] width 119 height 39
select select
select select "single"
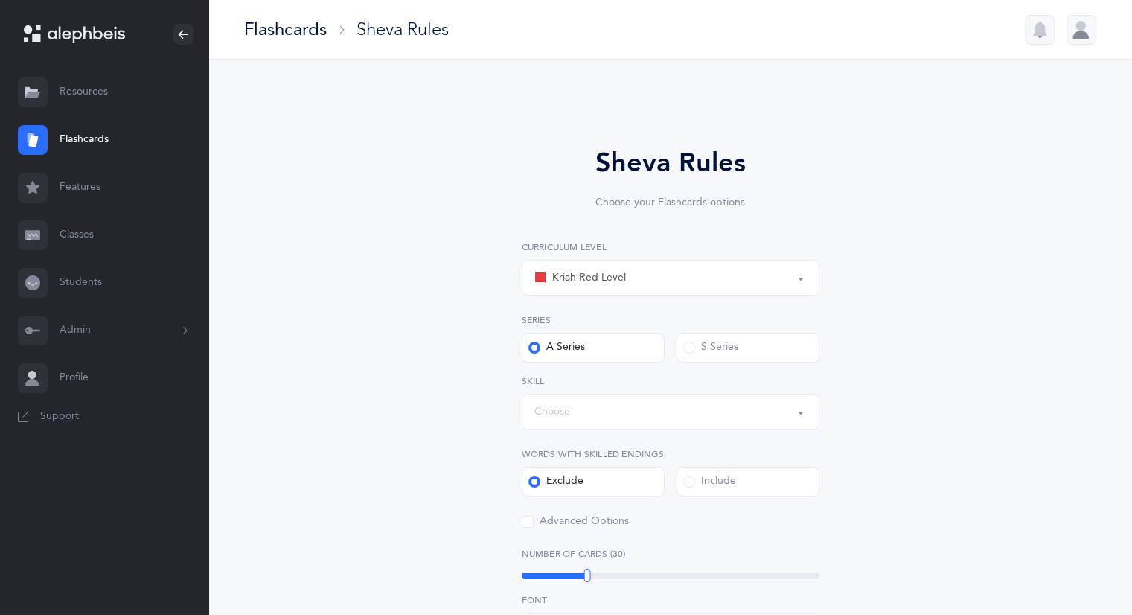
scroll to position [2, 0]
click at [786, 289] on button "Kriah Red Level" at bounding box center [671, 275] width 298 height 36
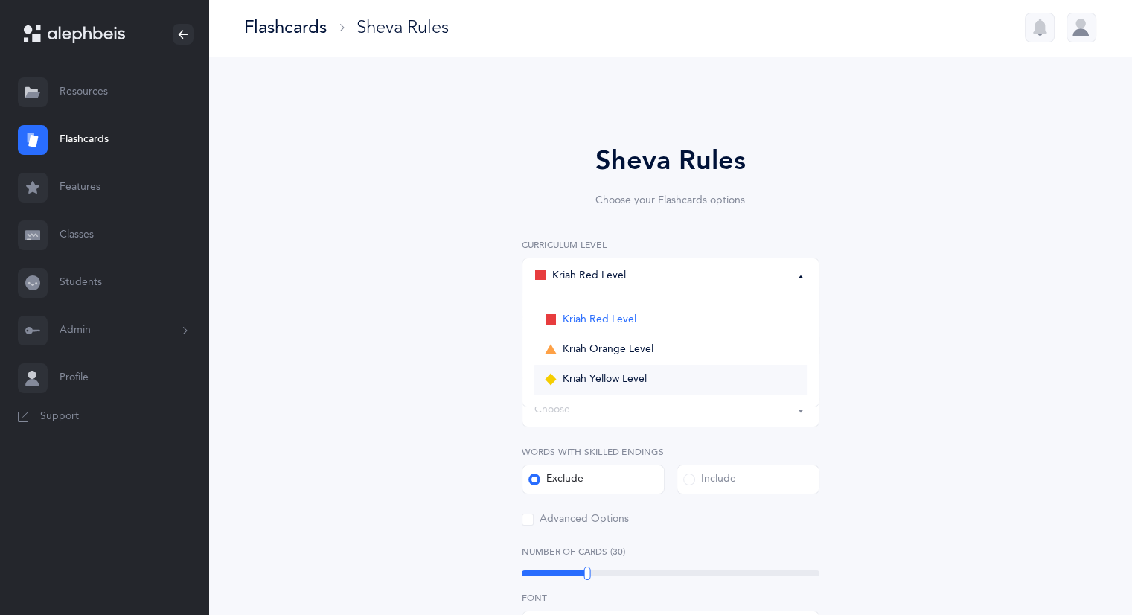
click at [676, 379] on link "Kriah Yellow Level" at bounding box center [670, 380] width 272 height 30
select select "3"
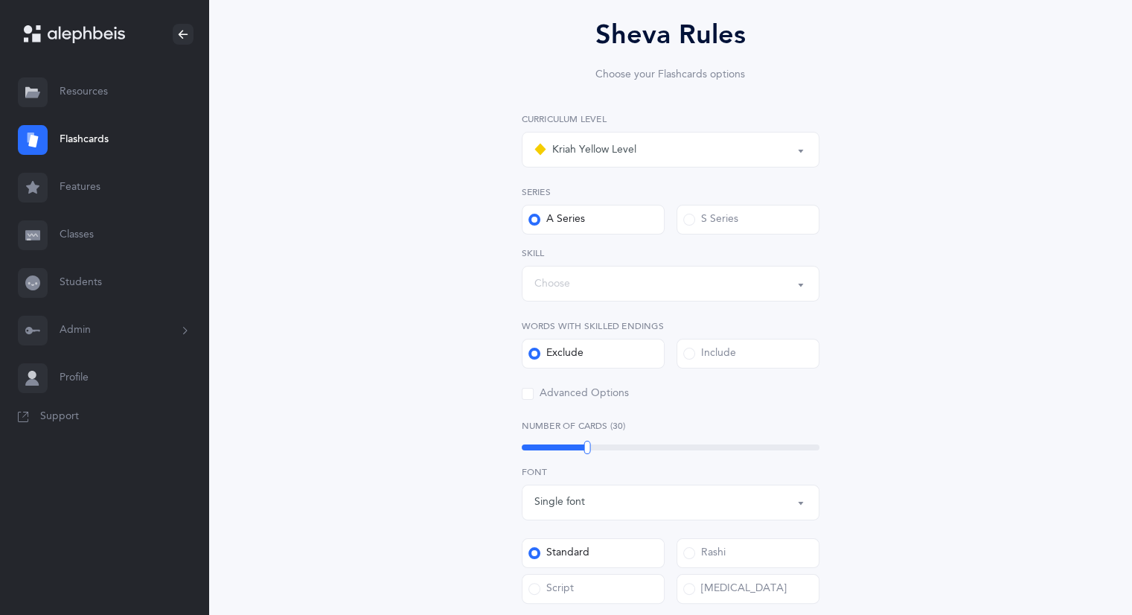
scroll to position [140, 0]
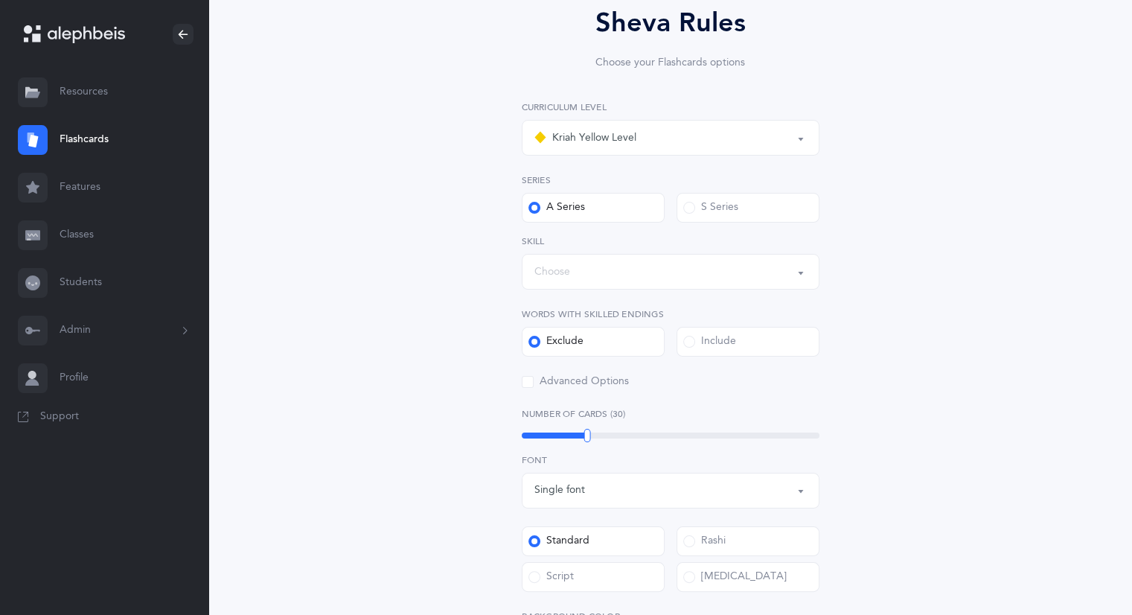
click at [705, 203] on div "S Series" at bounding box center [710, 207] width 55 height 15
click at [0, 0] on input "S Series" at bounding box center [0, 0] width 0 height 0
click at [780, 270] on div "Choose" at bounding box center [670, 271] width 272 height 25
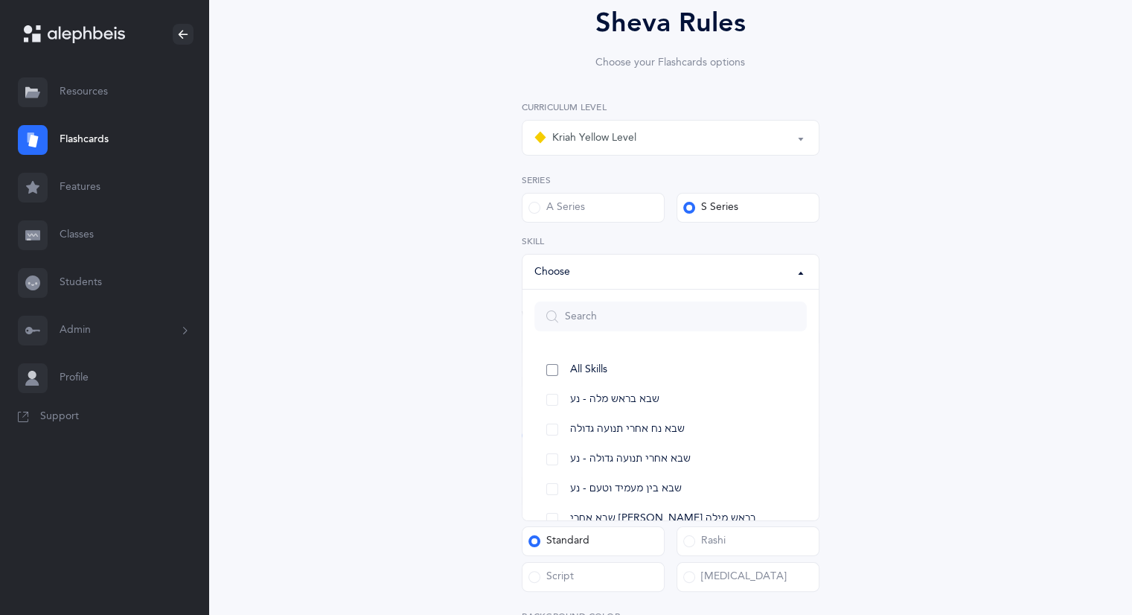
click at [595, 373] on span "All Skills" at bounding box center [588, 369] width 37 height 13
select select "12"
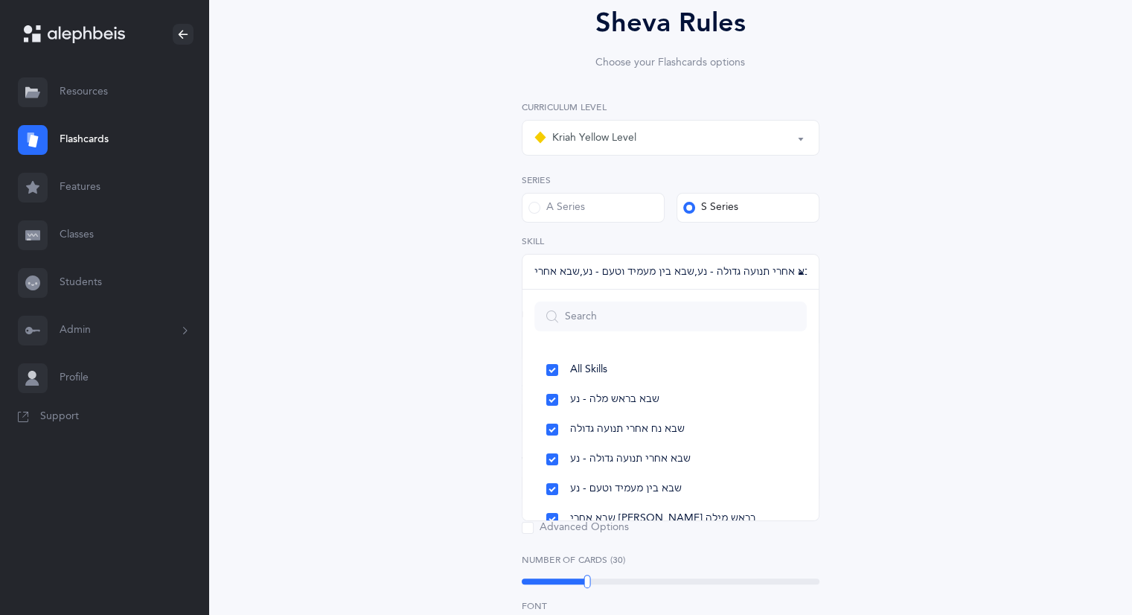
click at [898, 323] on div "Sheva Rules Choose your Flashcards options Kriah Red Level Kriah Orange Level K…" at bounding box center [670, 515] width 679 height 1108
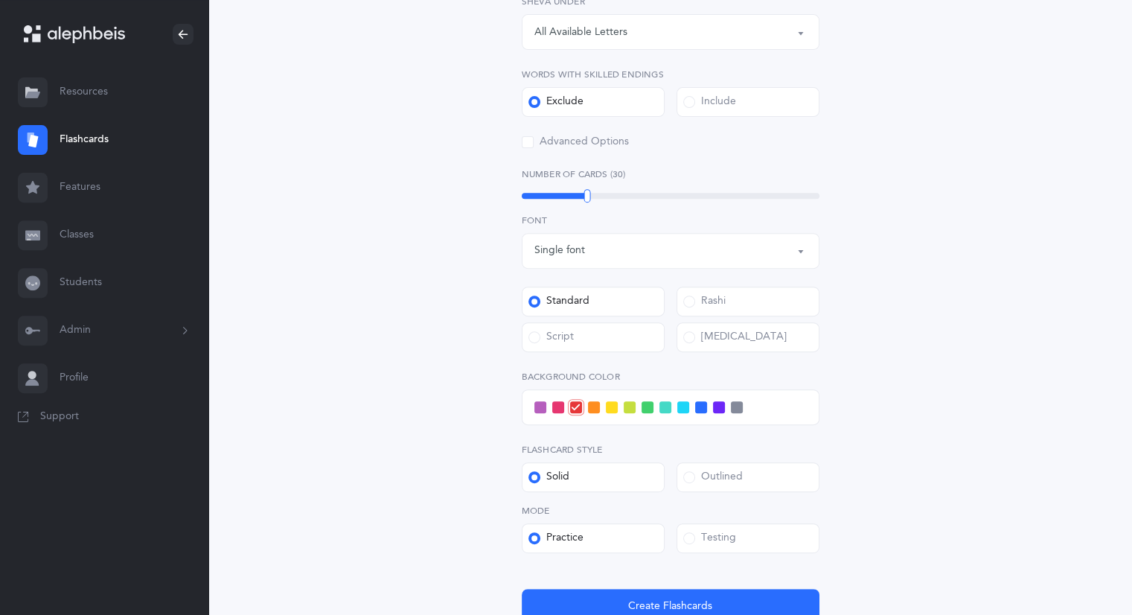
scroll to position [532, 0]
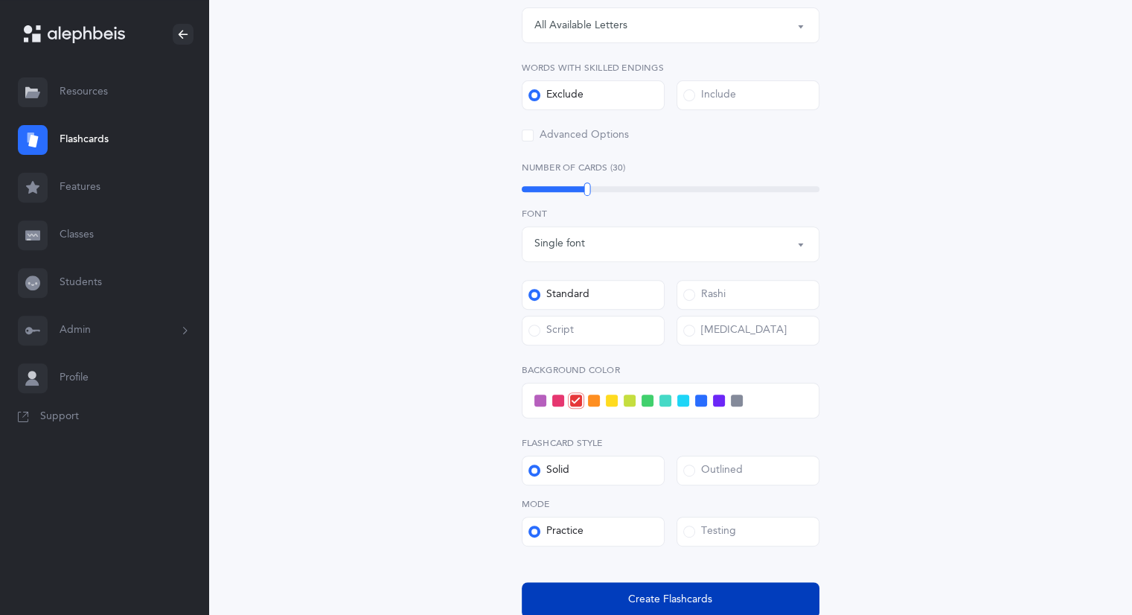
click at [682, 599] on span "Create Flashcards" at bounding box center [670, 599] width 84 height 16
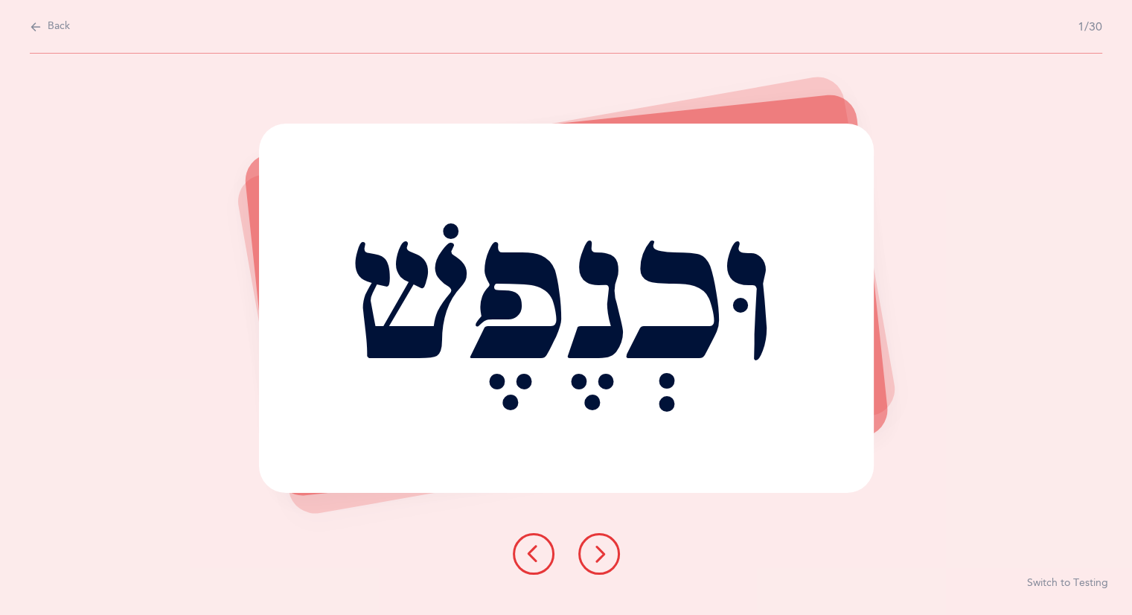
scroll to position [0, 0]
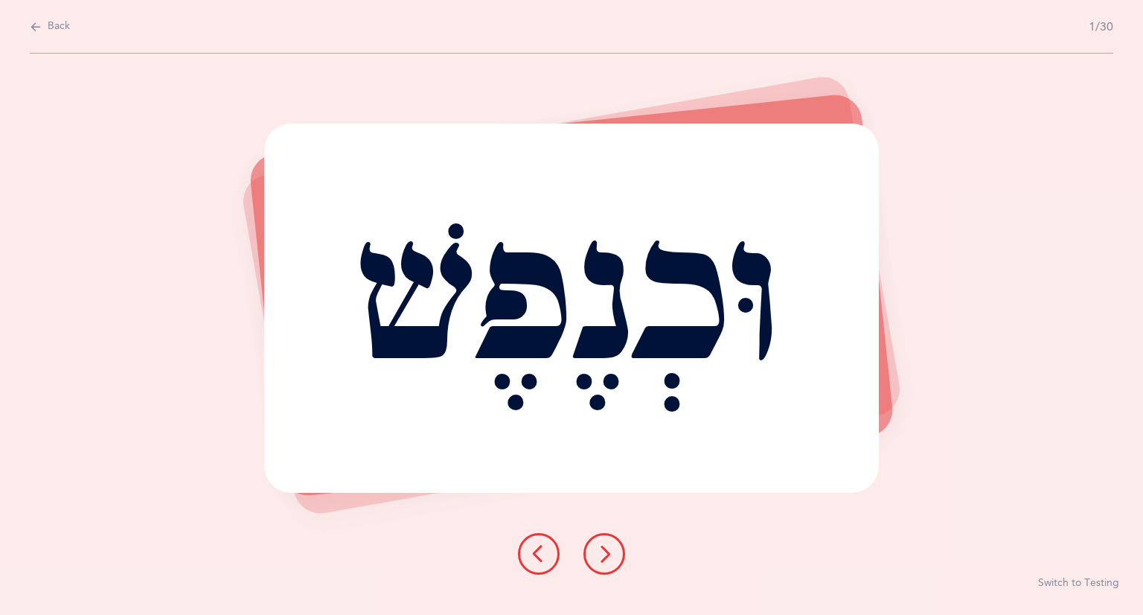
click at [683, 303] on div "וּכְנֶפֶשׁ" at bounding box center [571, 308] width 615 height 369
click at [616, 568] on button at bounding box center [604, 554] width 42 height 42
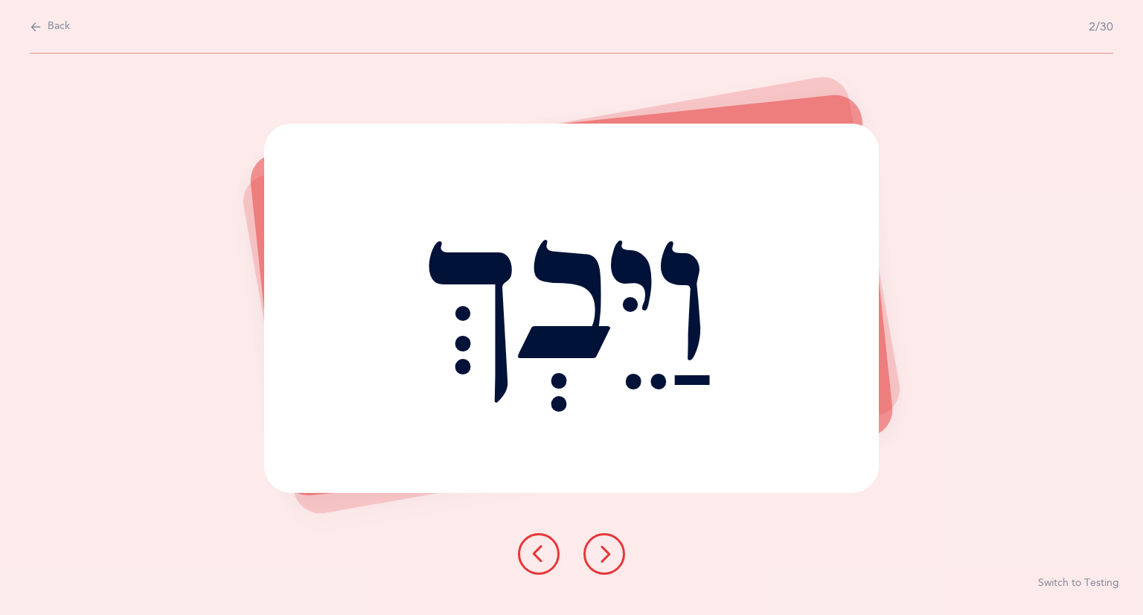
drag, startPoint x: 616, startPoint y: 568, endPoint x: 598, endPoint y: 554, distance: 22.3
click at [598, 554] on icon at bounding box center [604, 554] width 18 height 18
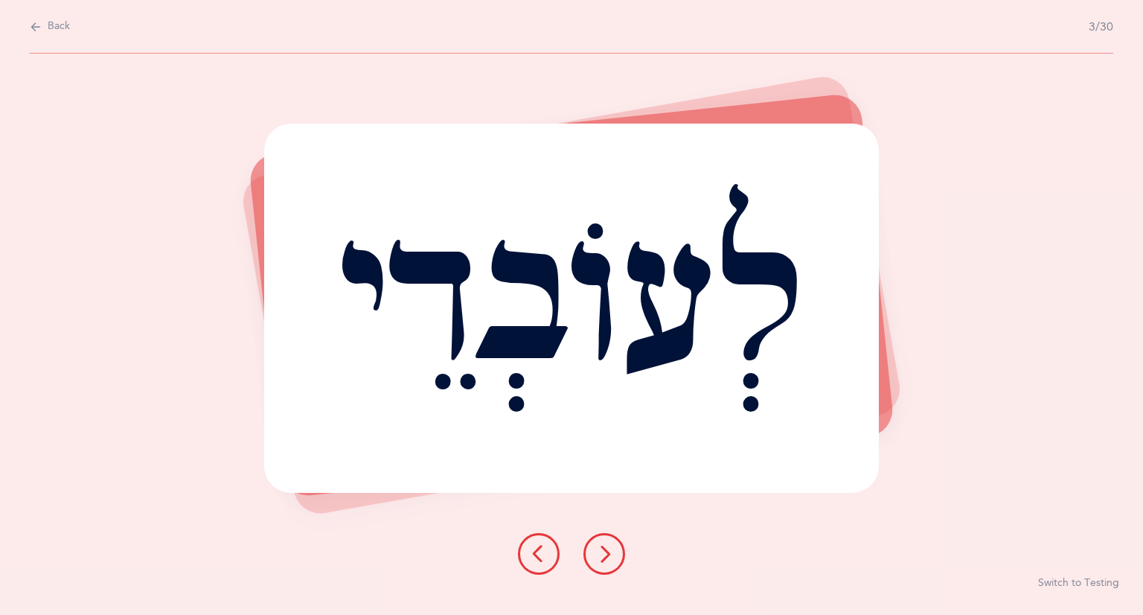
click at [70, 23] on div "Back 3/30" at bounding box center [571, 27] width 1083 height 54
click at [60, 25] on span "Back" at bounding box center [59, 26] width 22 height 15
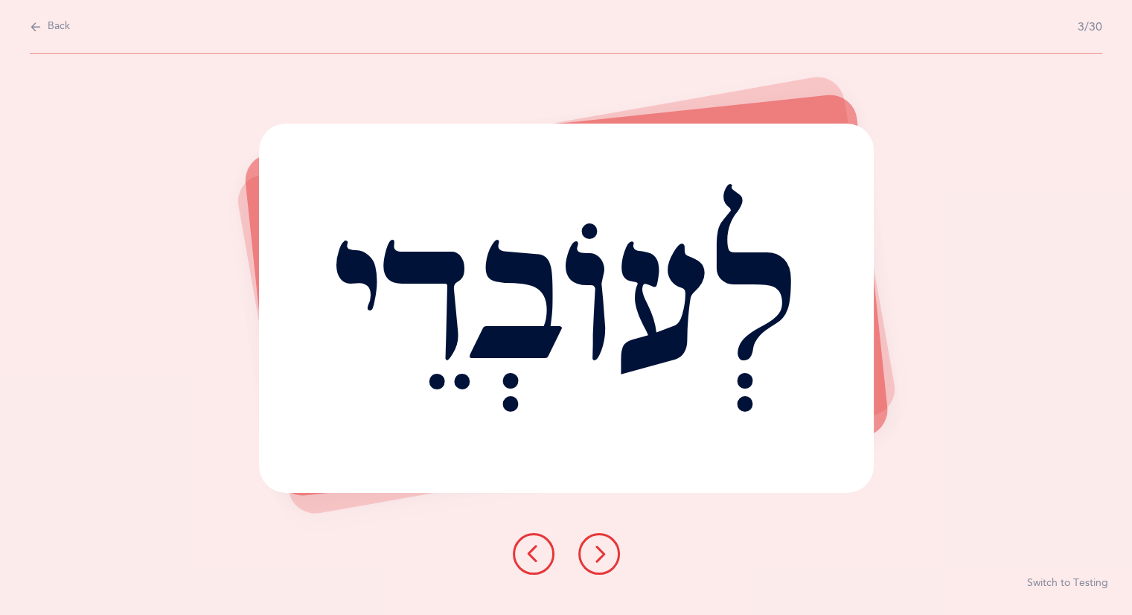
select select "3"
select select "12"
select select "single"
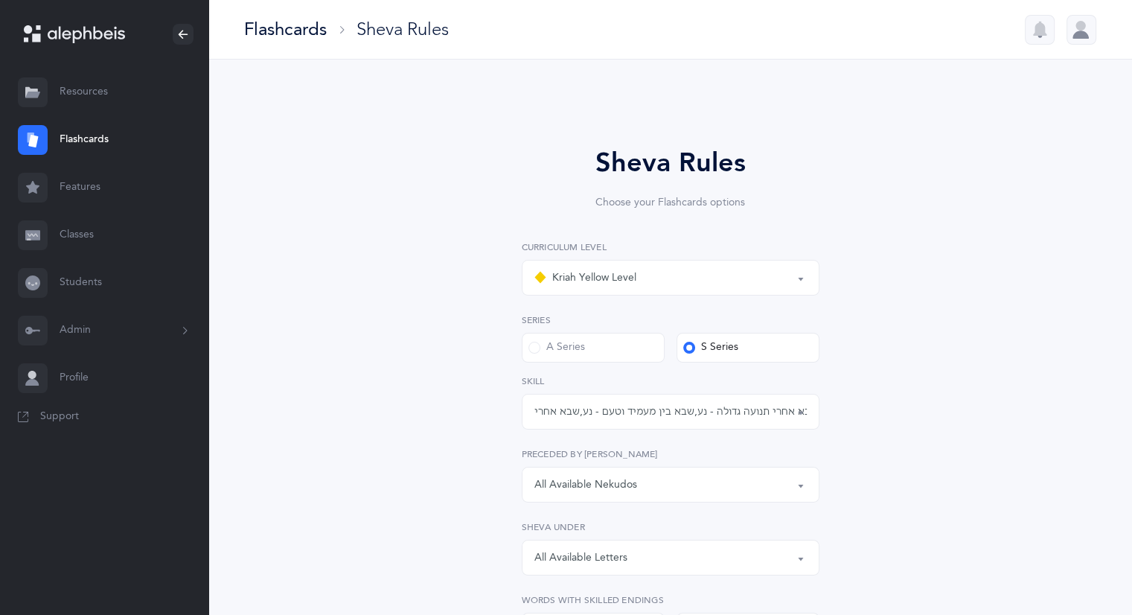
click at [80, 96] on link "Resources" at bounding box center [104, 92] width 208 height 48
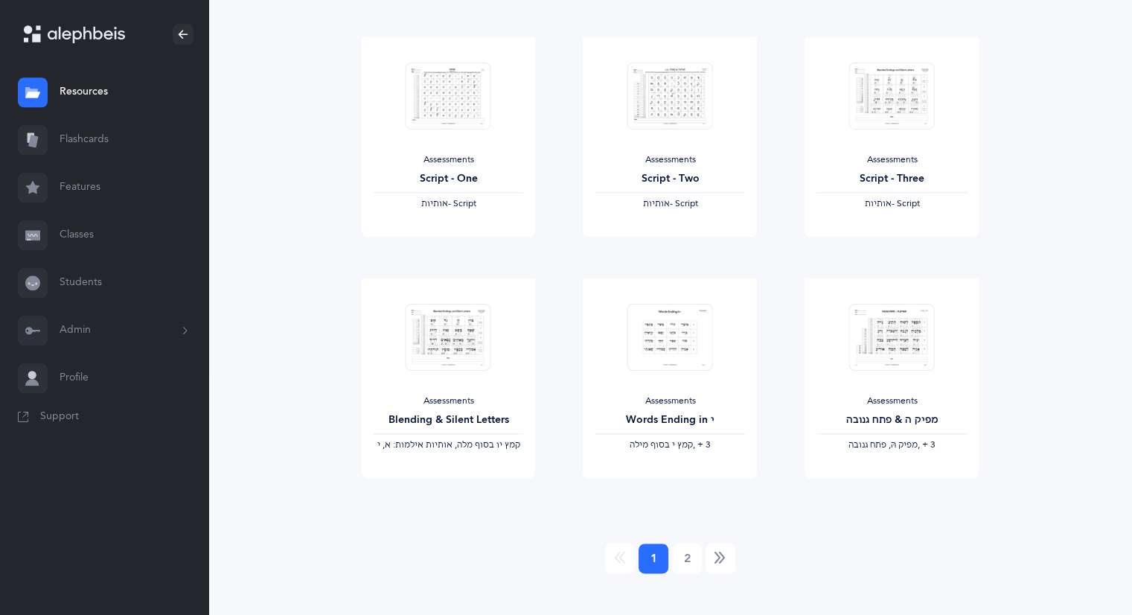
scroll to position [1640, 0]
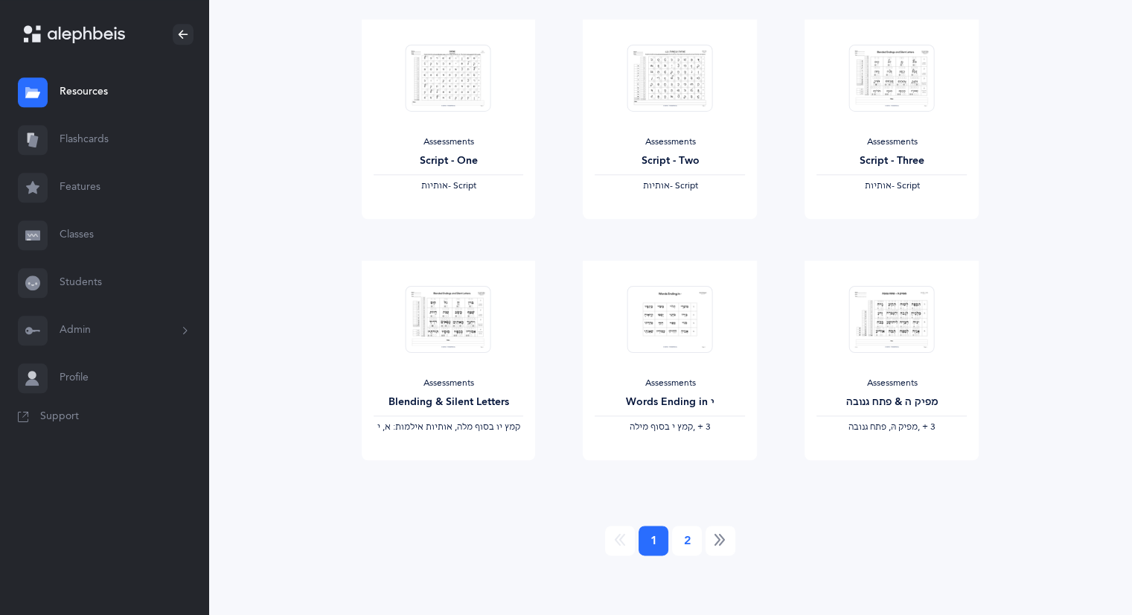
click at [684, 548] on link "2" at bounding box center [687, 540] width 30 height 30
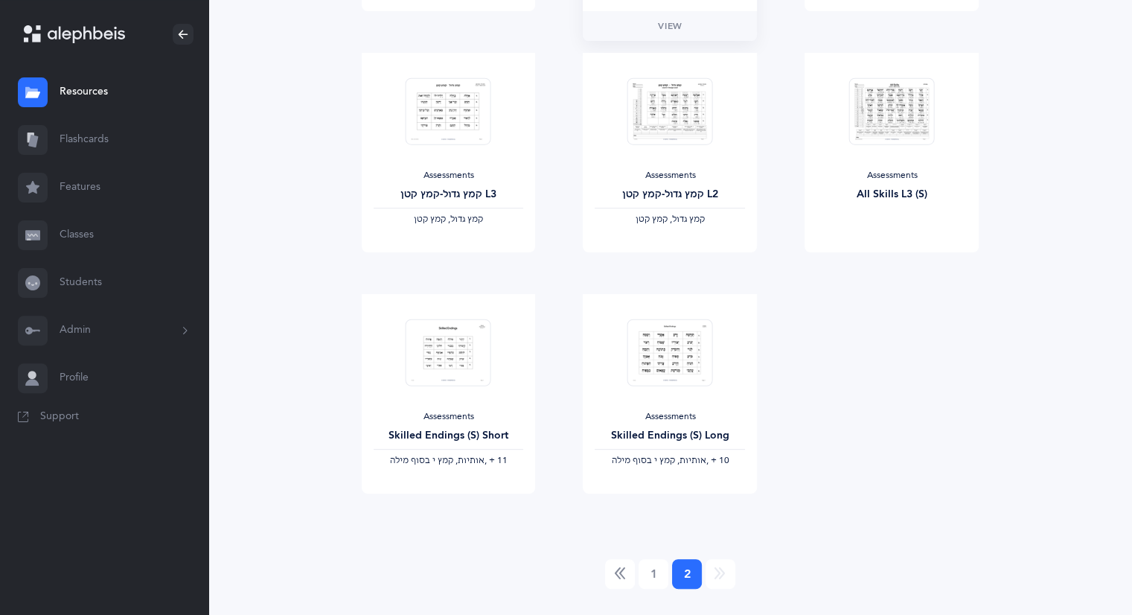
scroll to position [434, 0]
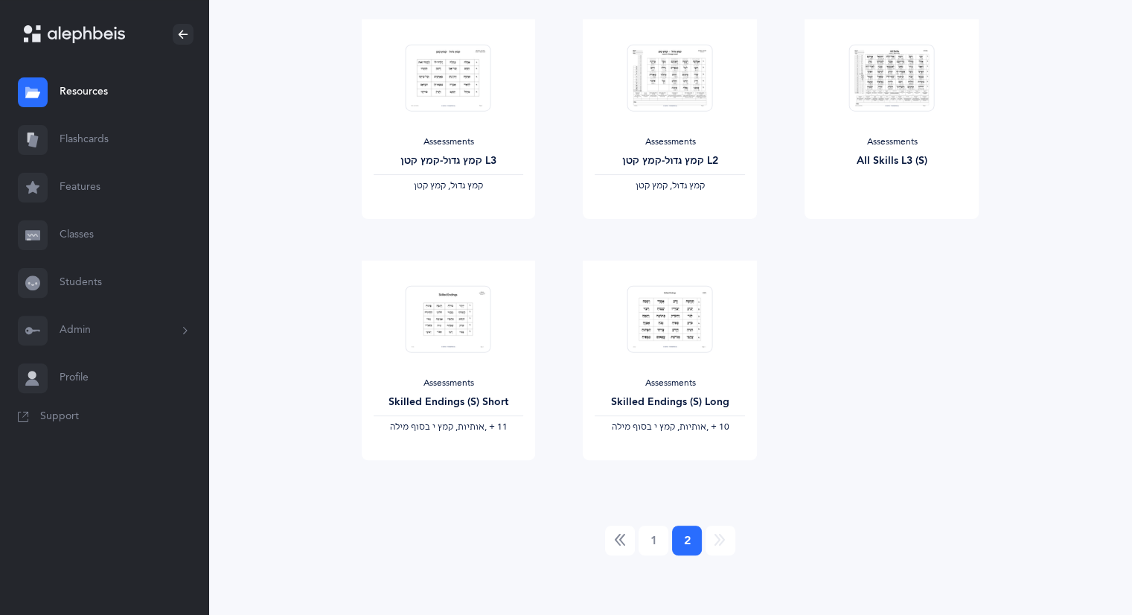
click at [104, 244] on link "Classes" at bounding box center [104, 235] width 208 height 48
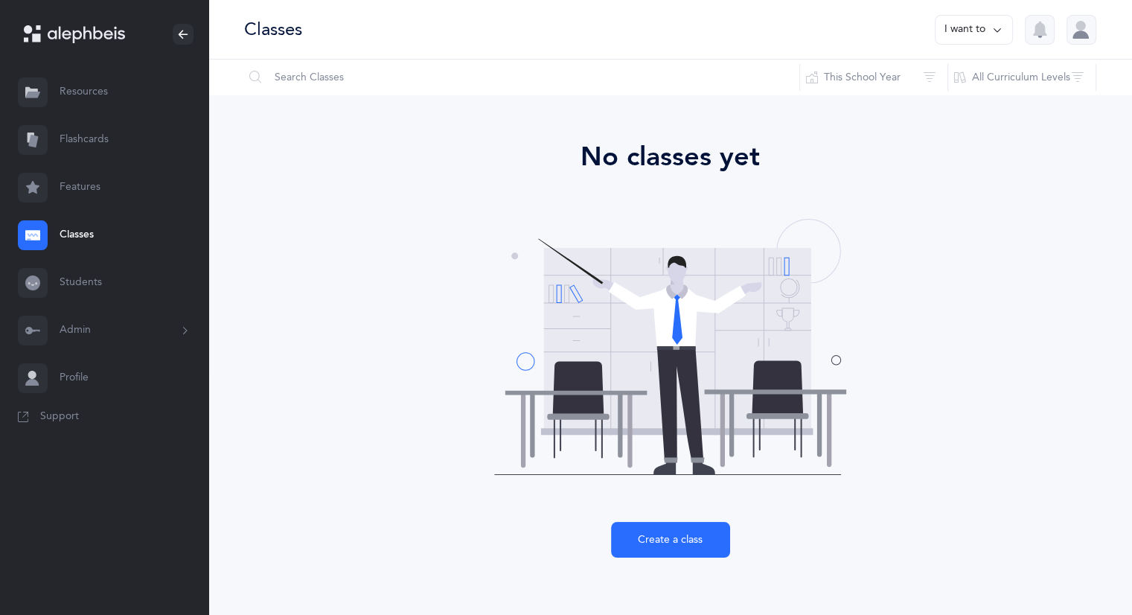
click at [57, 105] on link "Resources" at bounding box center [104, 92] width 208 height 48
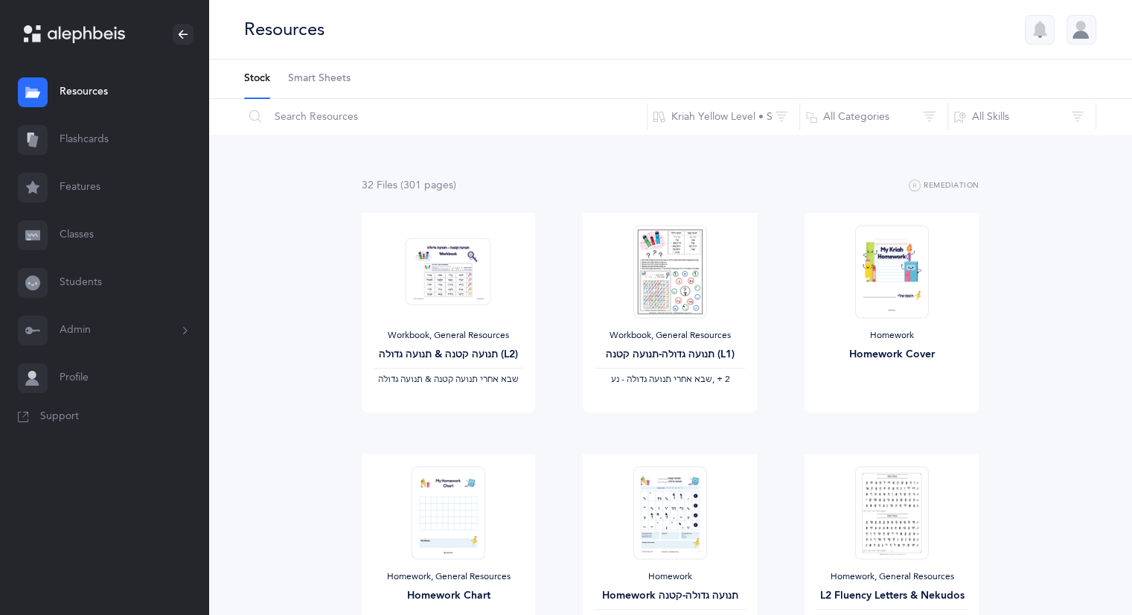
click at [72, 321] on button "Admin" at bounding box center [104, 331] width 208 height 48
click at [108, 371] on link "Staff" at bounding box center [134, 370] width 149 height 33
